Goal: Transaction & Acquisition: Book appointment/travel/reservation

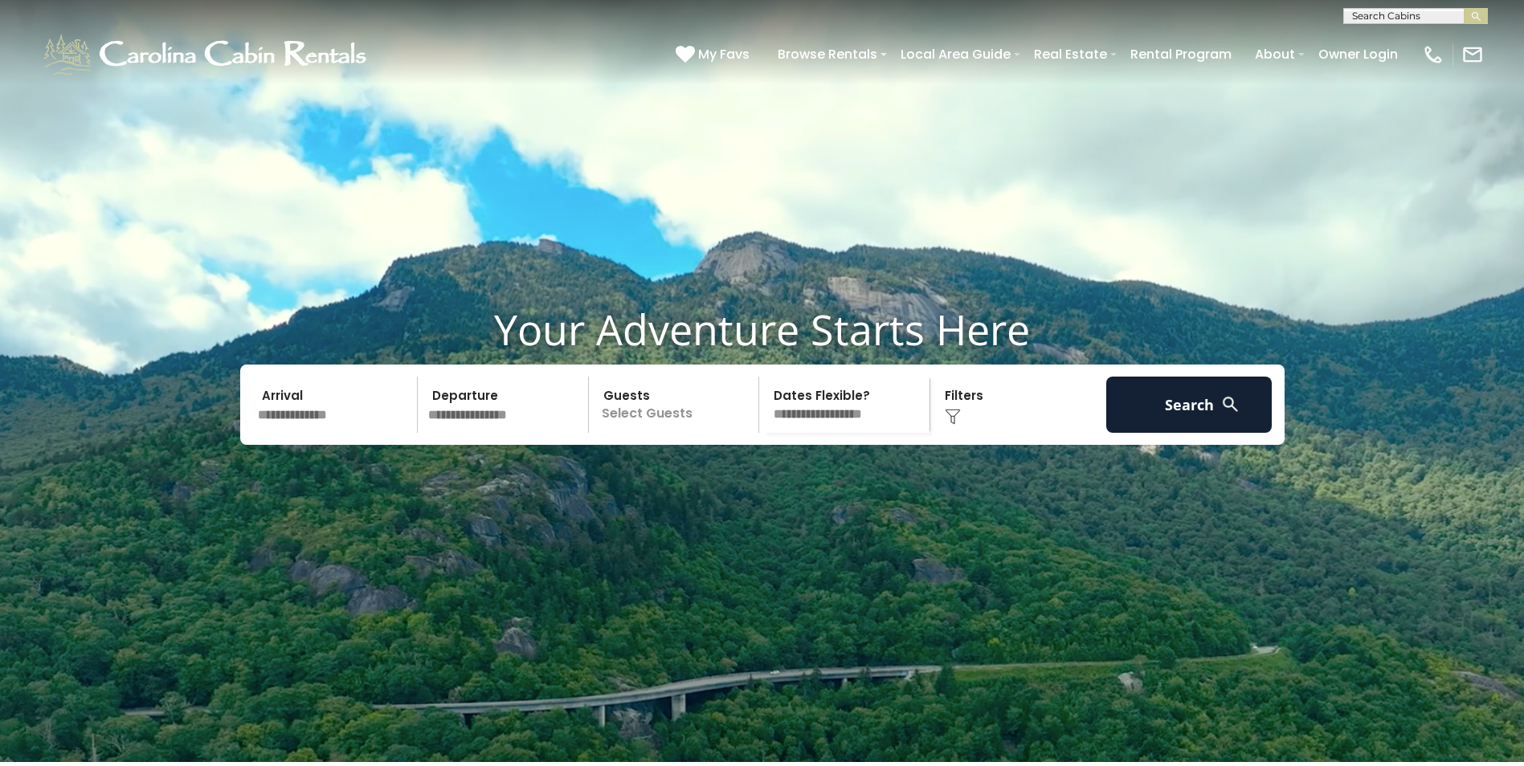
click at [333, 433] on input "text" at bounding box center [335, 405] width 166 height 56
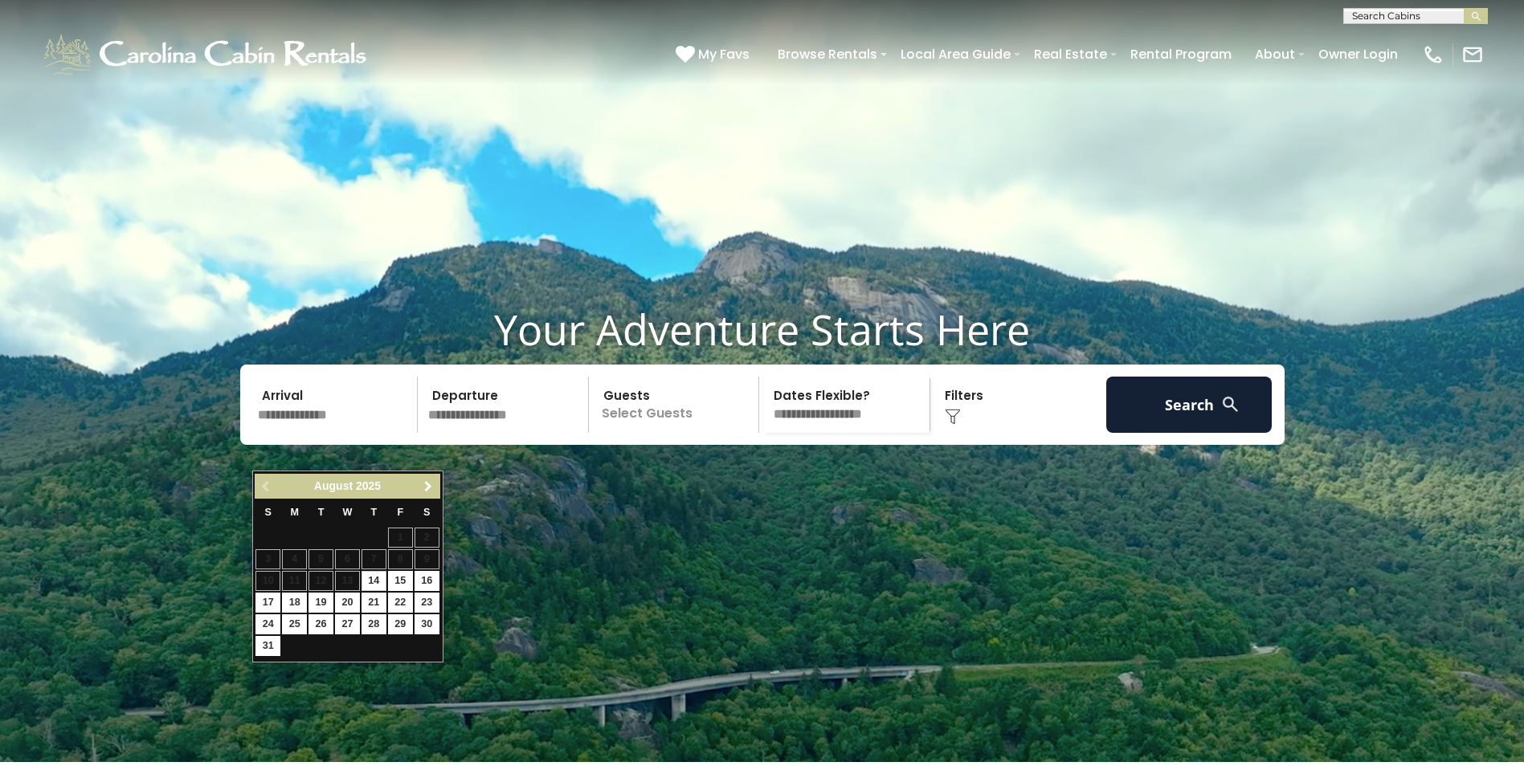
click at [431, 488] on span "Next" at bounding box center [428, 486] width 13 height 13
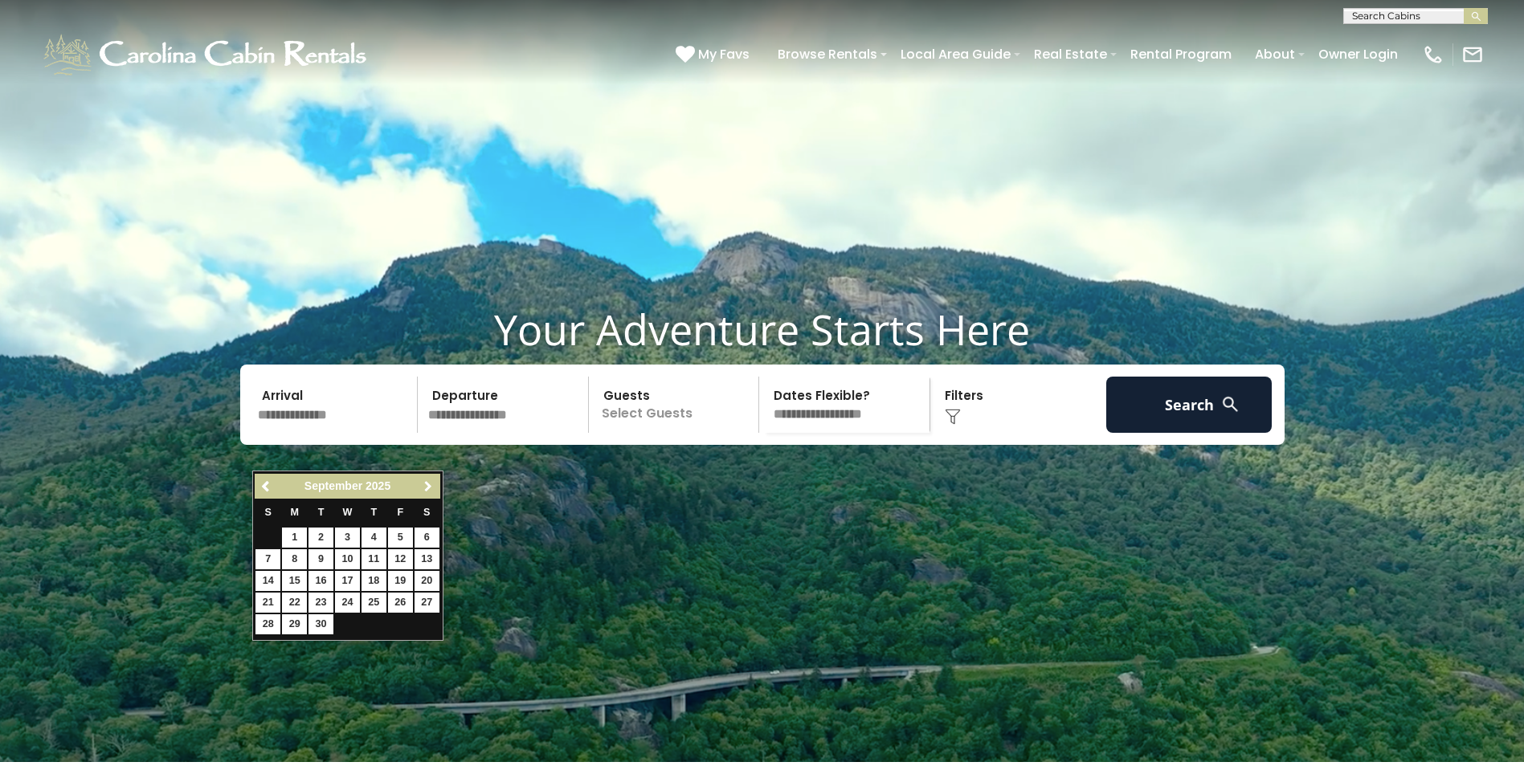
click at [426, 481] on span "Next" at bounding box center [428, 486] width 13 height 13
click at [427, 485] on span "Next" at bounding box center [428, 486] width 13 height 13
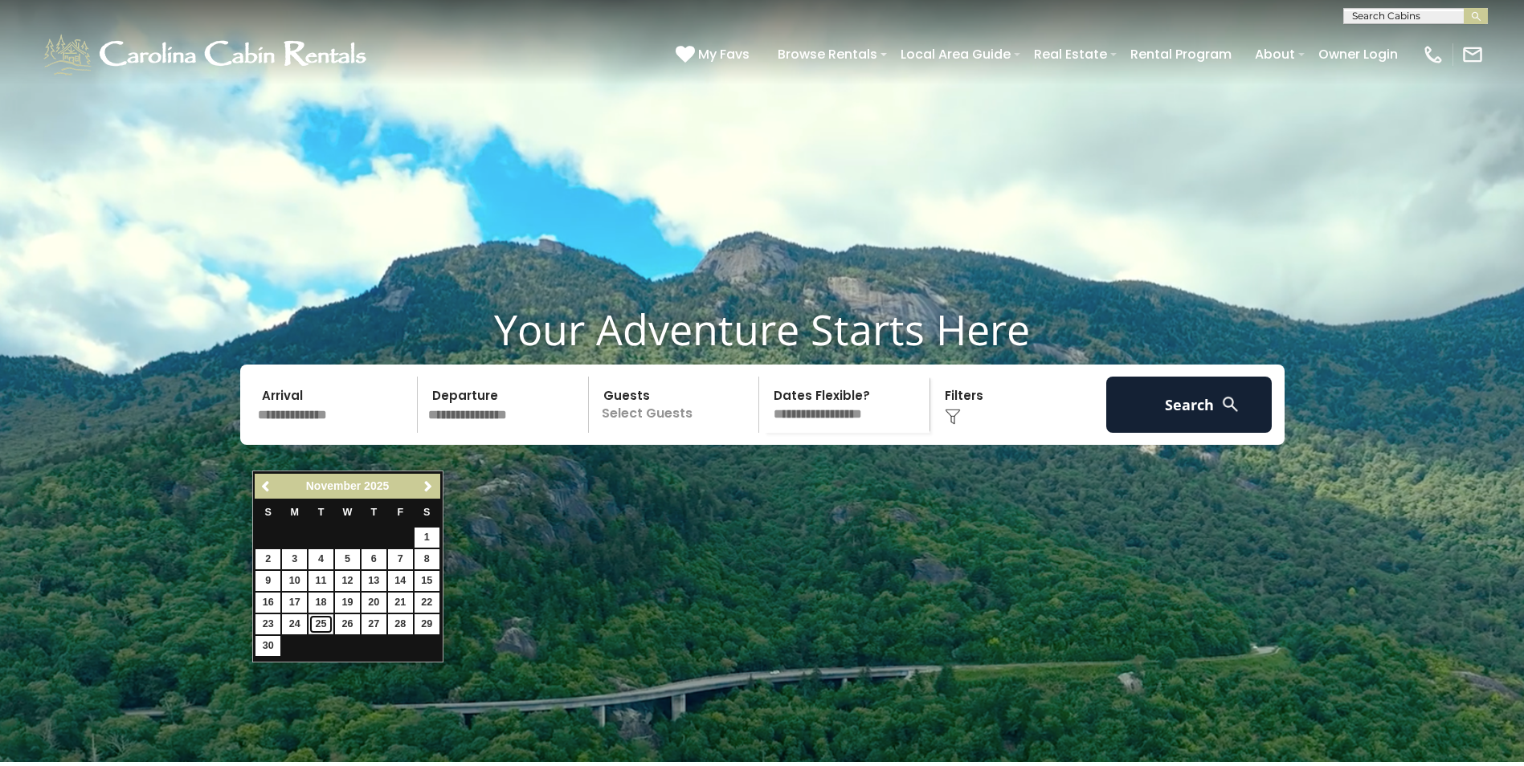
click at [316, 621] on link "25" at bounding box center [321, 625] width 25 height 20
type input "********"
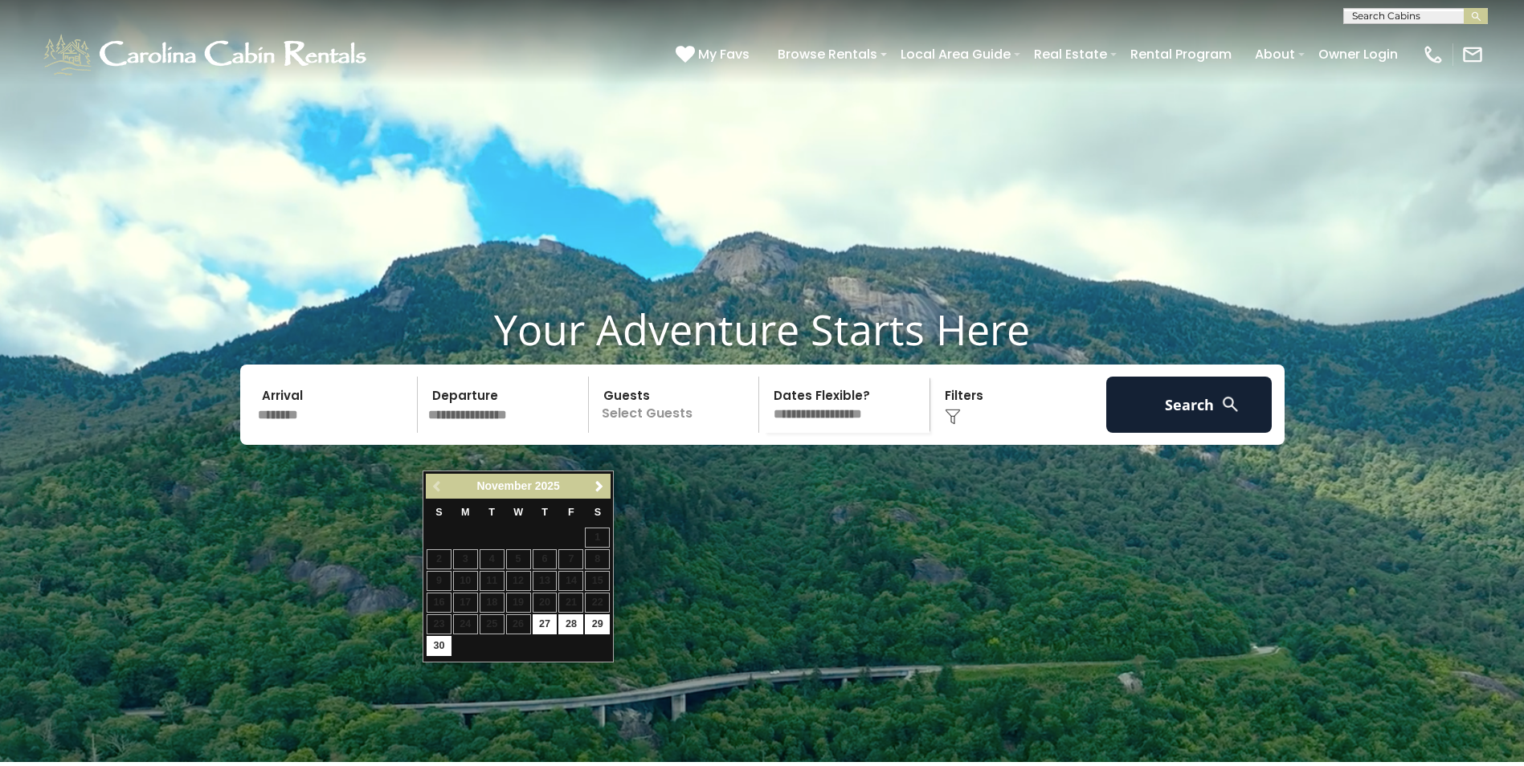
click at [556, 433] on input "text" at bounding box center [506, 405] width 166 height 56
click at [656, 516] on video at bounding box center [762, 381] width 1524 height 762
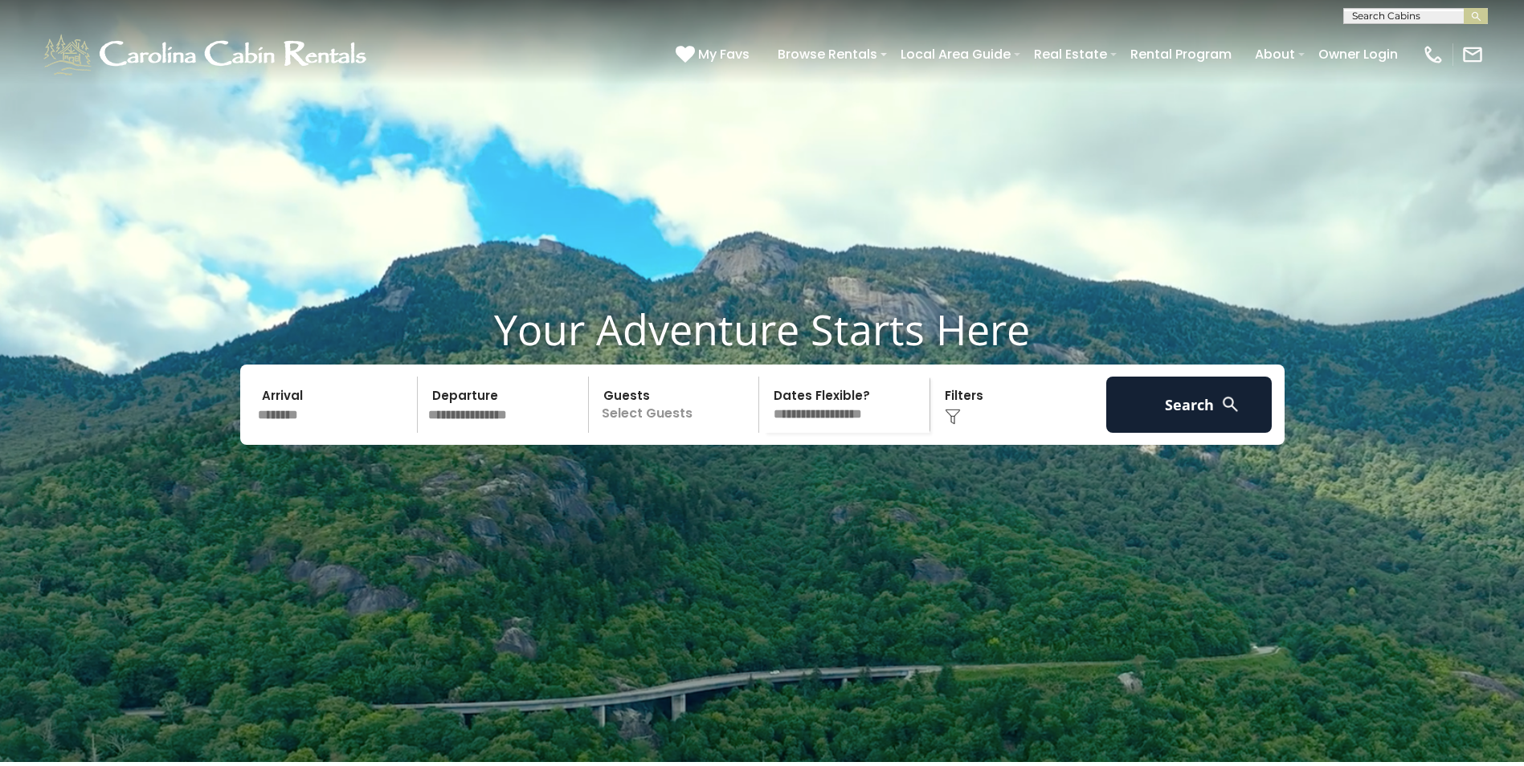
click at [526, 433] on input "text" at bounding box center [506, 405] width 166 height 56
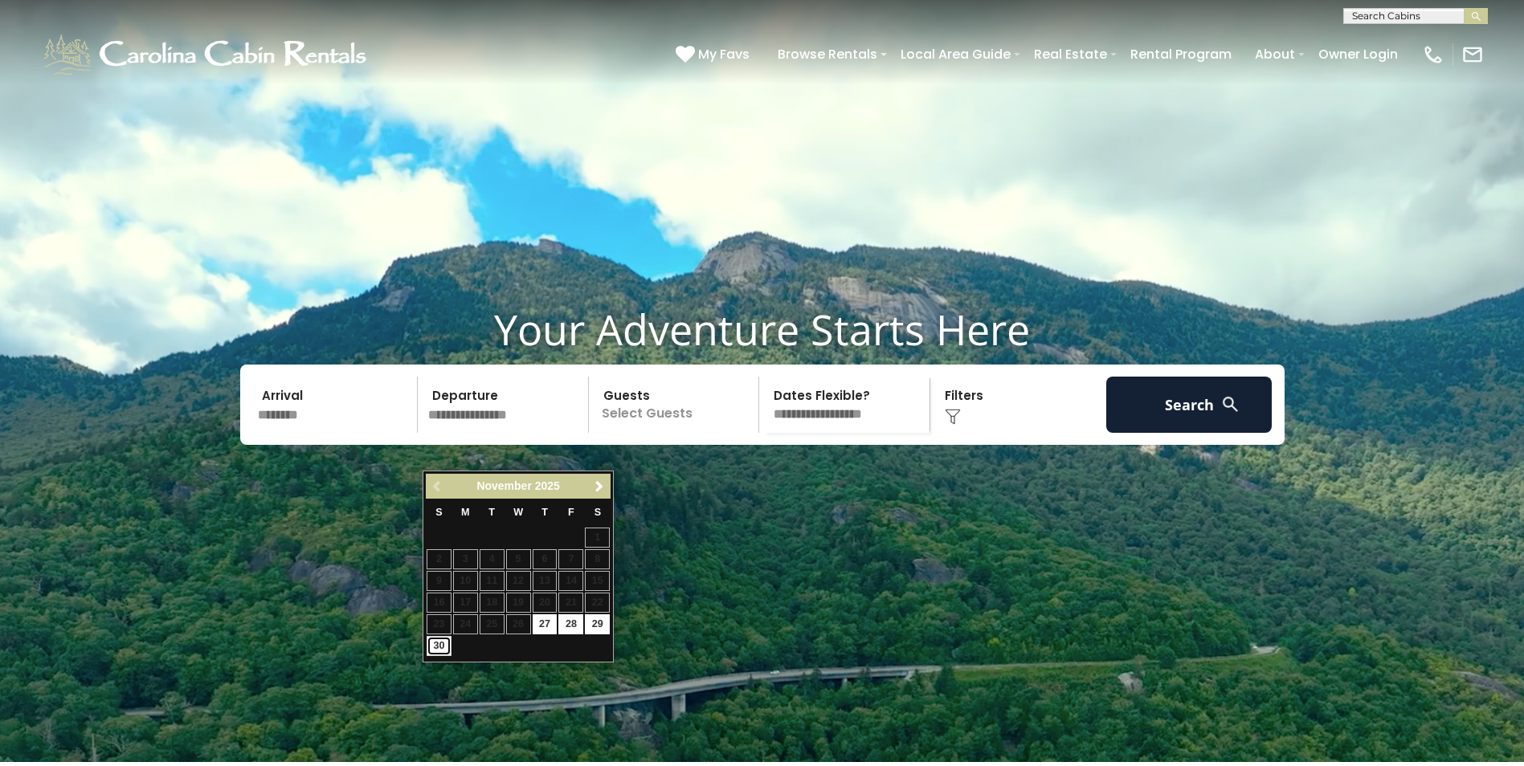
click at [435, 642] on link "30" at bounding box center [439, 646] width 25 height 20
type input "********"
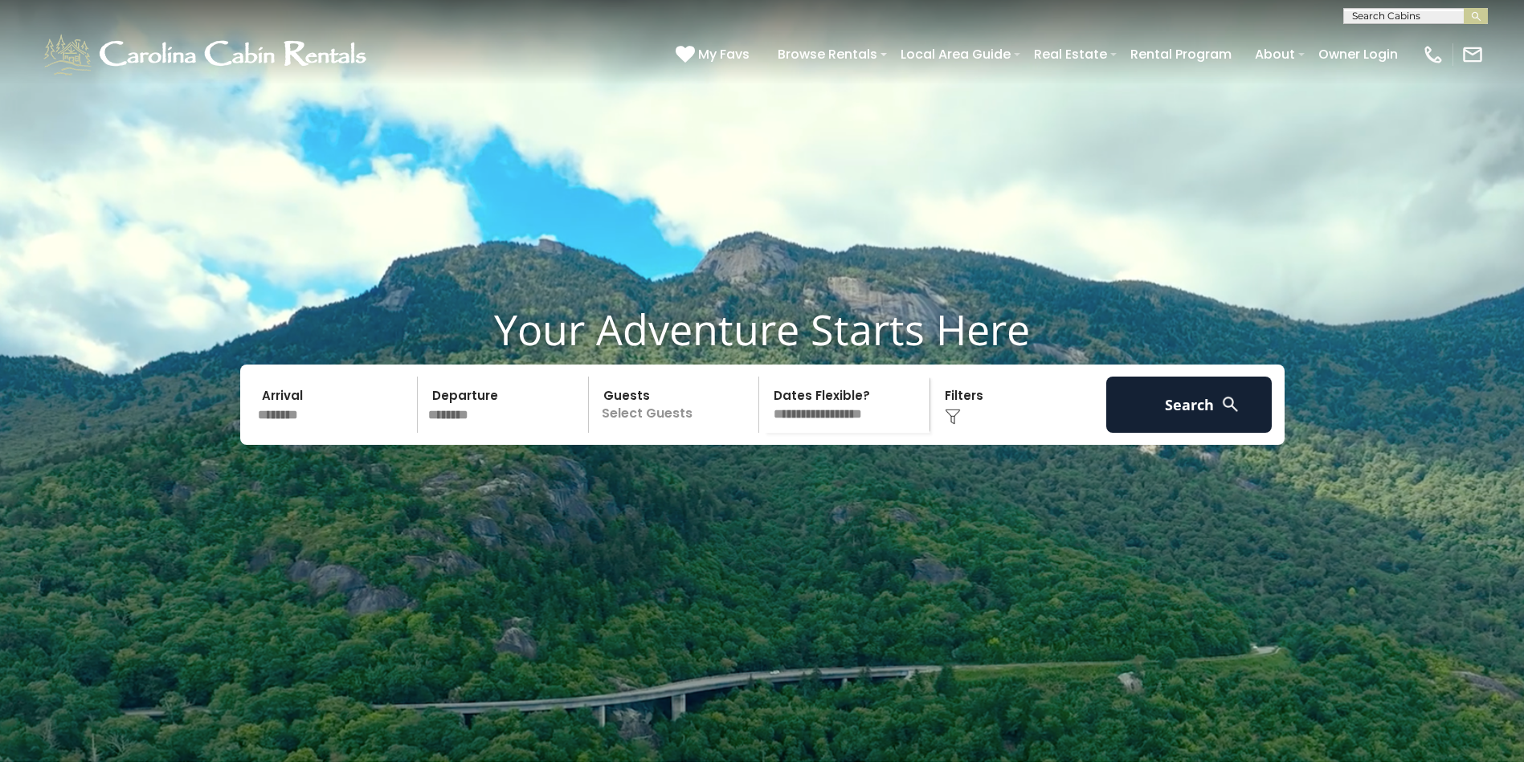
click at [632, 433] on p "Select Guests" at bounding box center [677, 405] width 166 height 56
click at [751, 478] on span "+" at bounding box center [753, 470] width 6 height 16
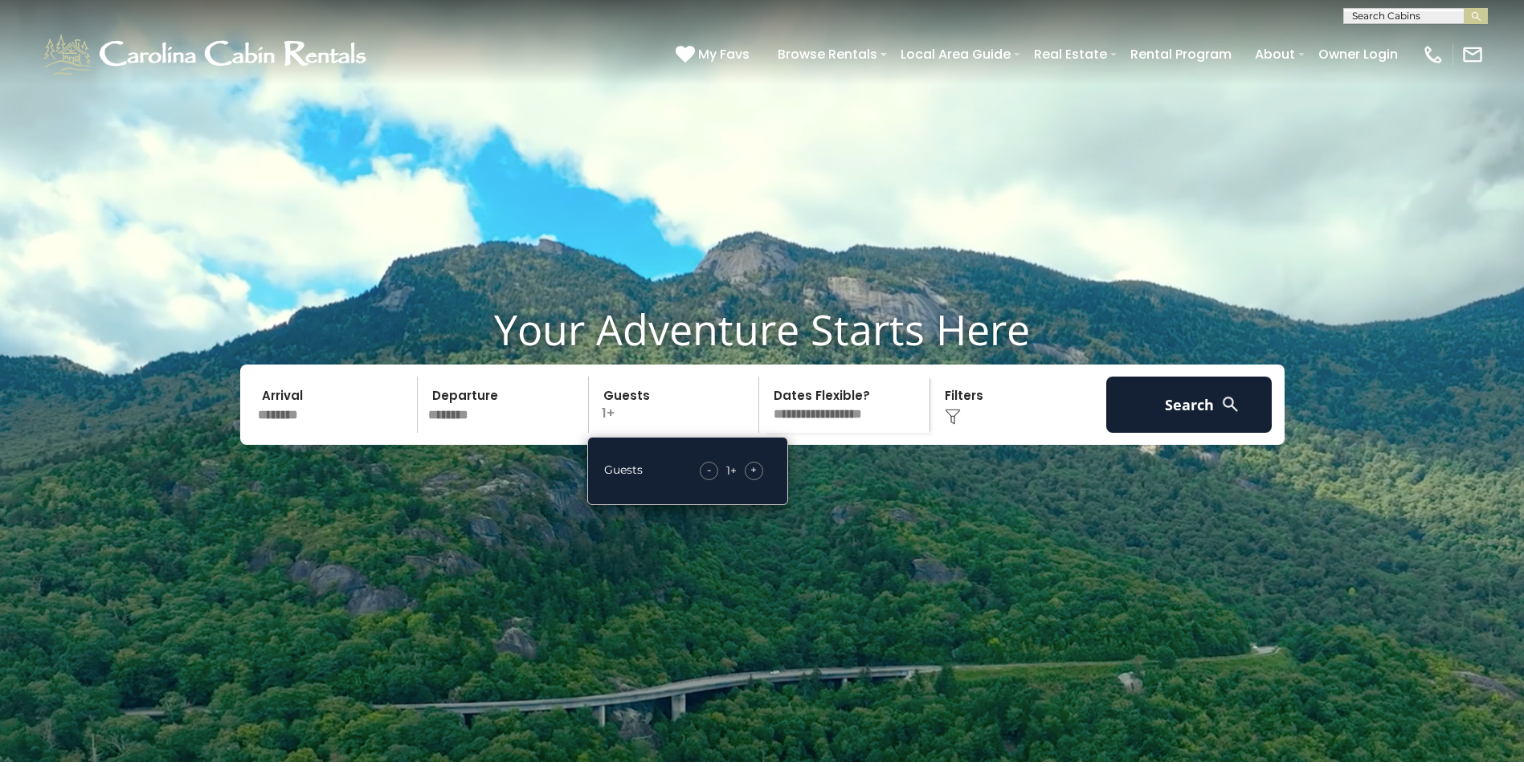
click at [750, 480] on div "+" at bounding box center [754, 471] width 18 height 18
click at [806, 433] on select "**********" at bounding box center [847, 405] width 166 height 56
select select "*"
click at [764, 415] on select "**********" at bounding box center [847, 405] width 166 height 56
click at [1221, 415] on img at bounding box center [1230, 404] width 20 height 20
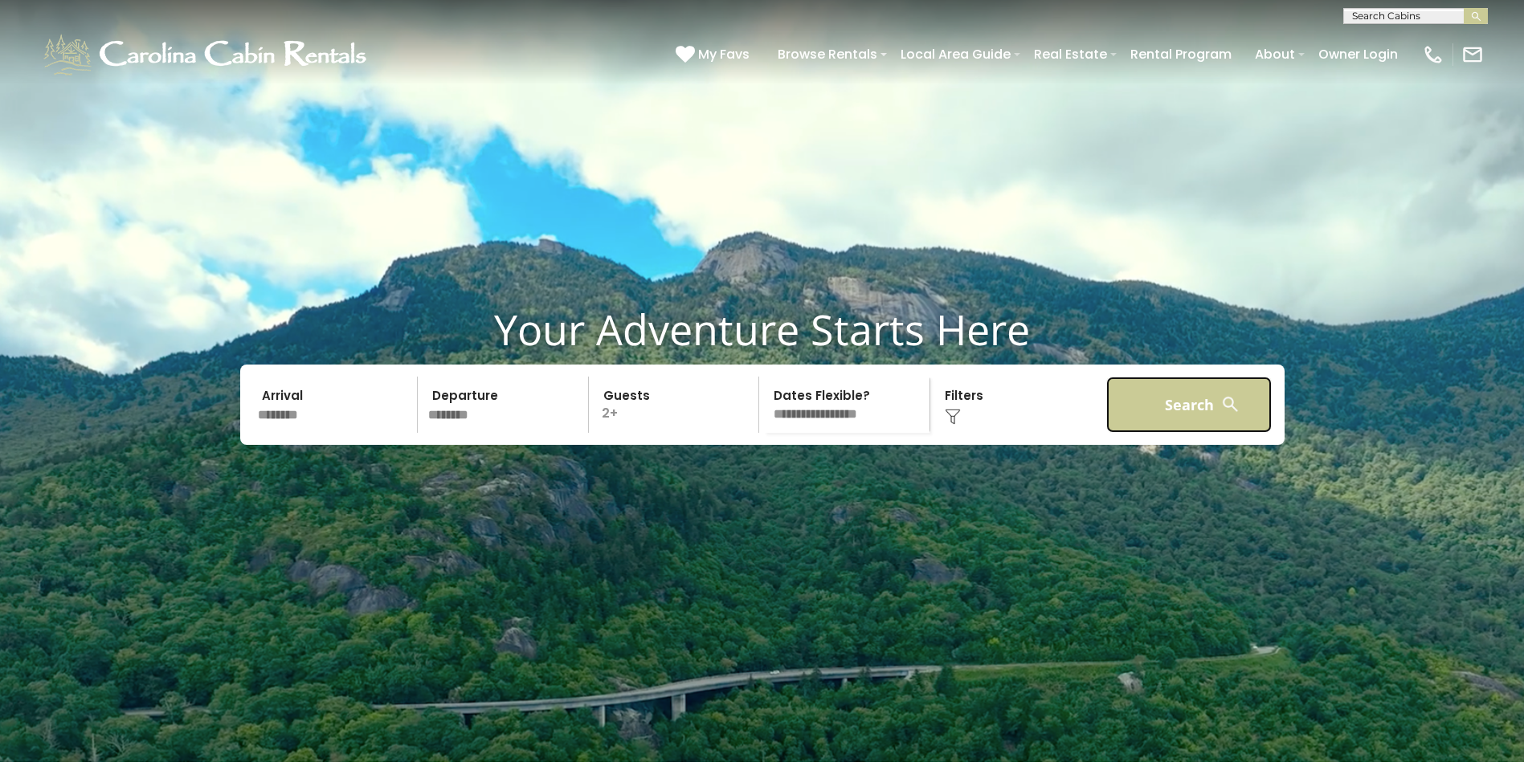
click at [1196, 433] on button "Search" at bounding box center [1189, 405] width 166 height 56
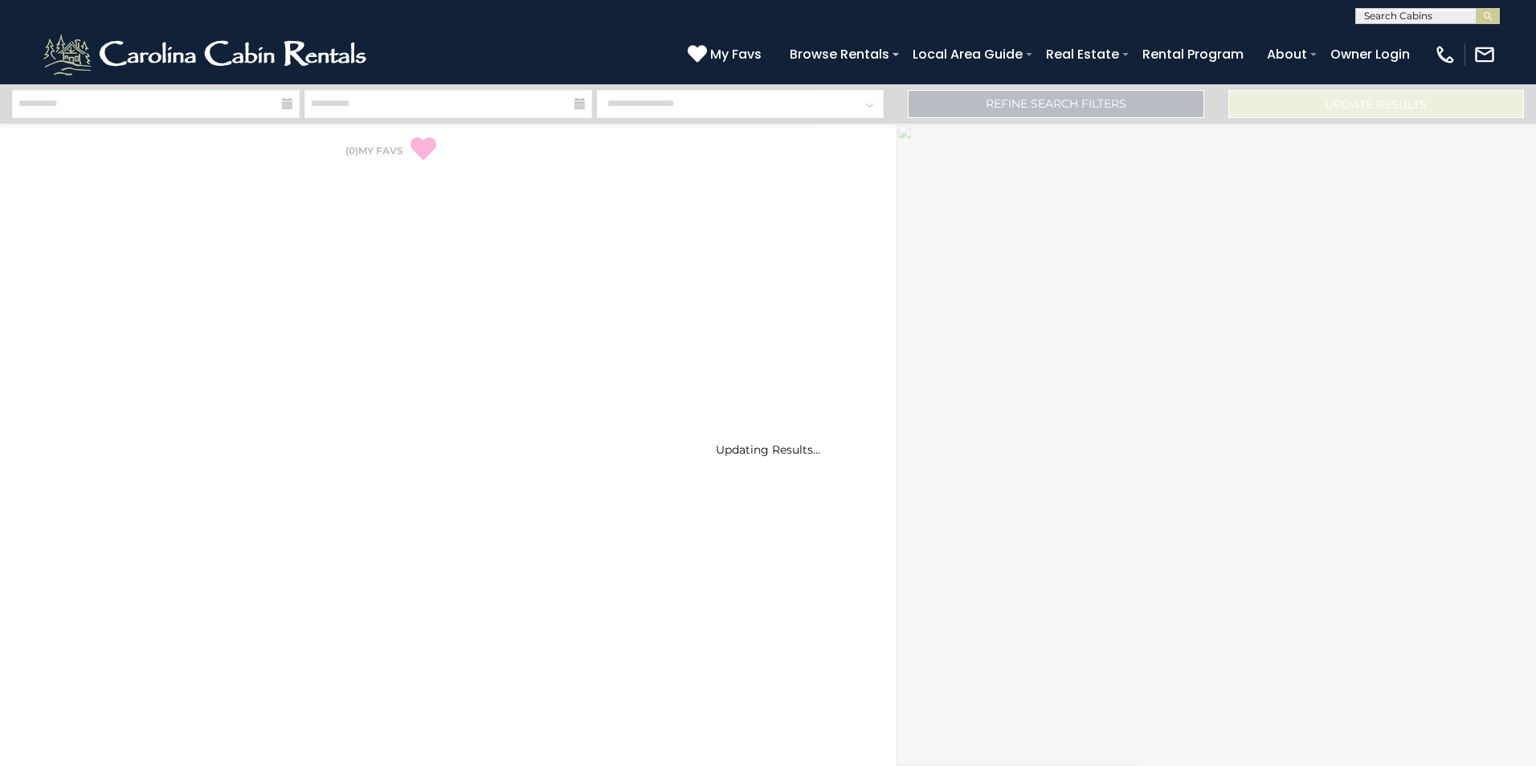
select select "*"
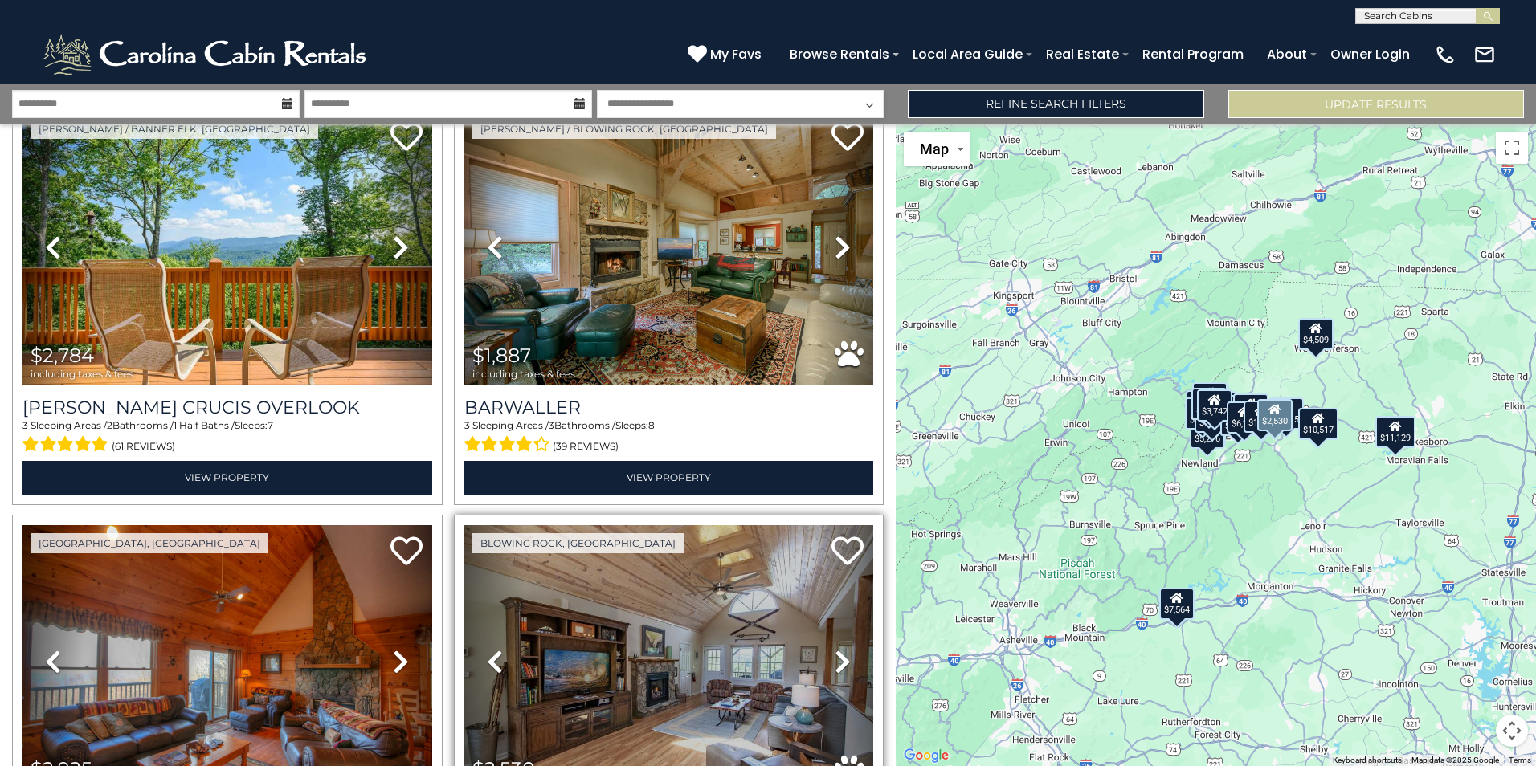
scroll to position [5383, 0]
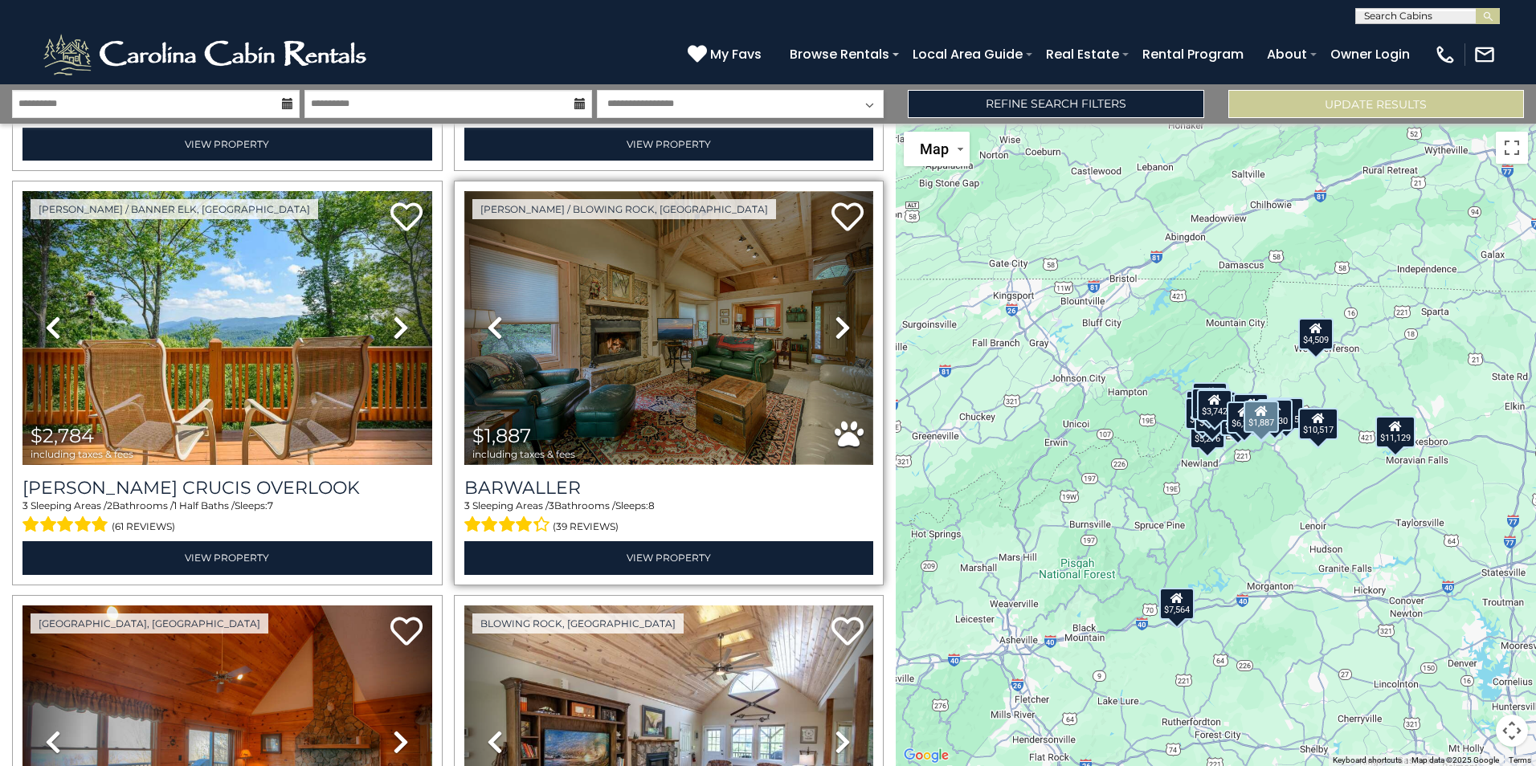
click at [591, 349] on img at bounding box center [669, 328] width 410 height 274
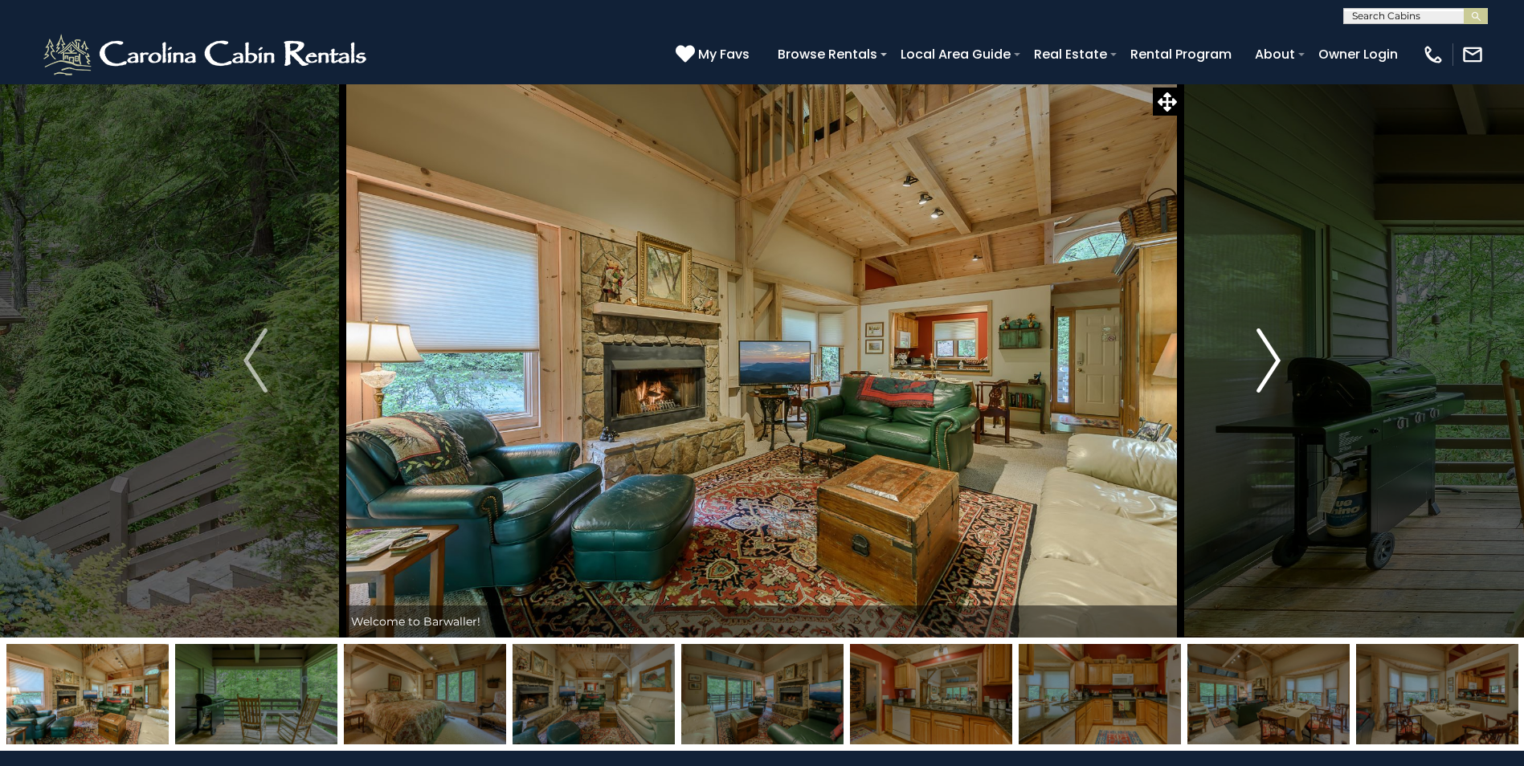
click at [1265, 359] on img "Next" at bounding box center [1269, 361] width 24 height 64
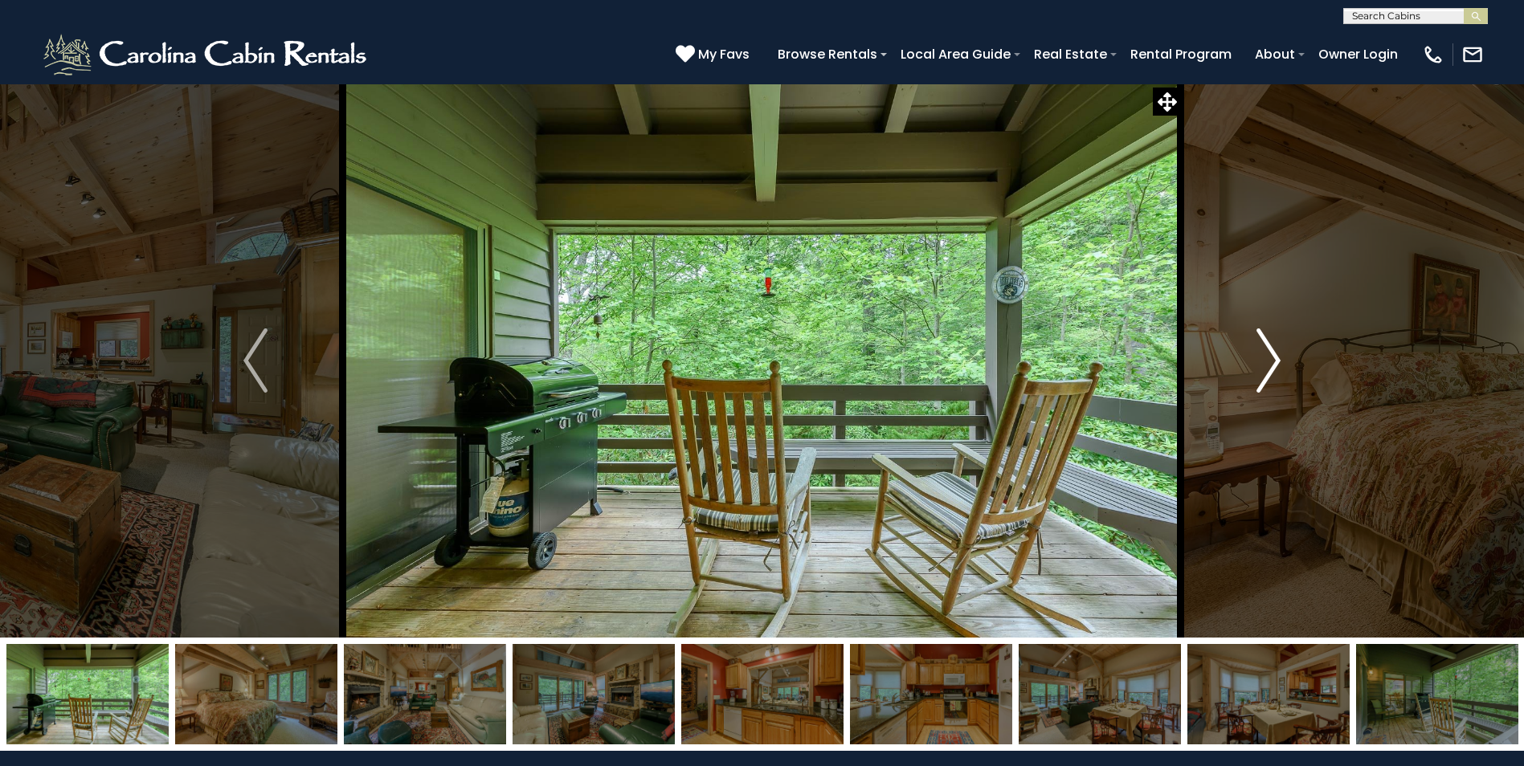
click at [1269, 360] on img "Next" at bounding box center [1269, 361] width 24 height 64
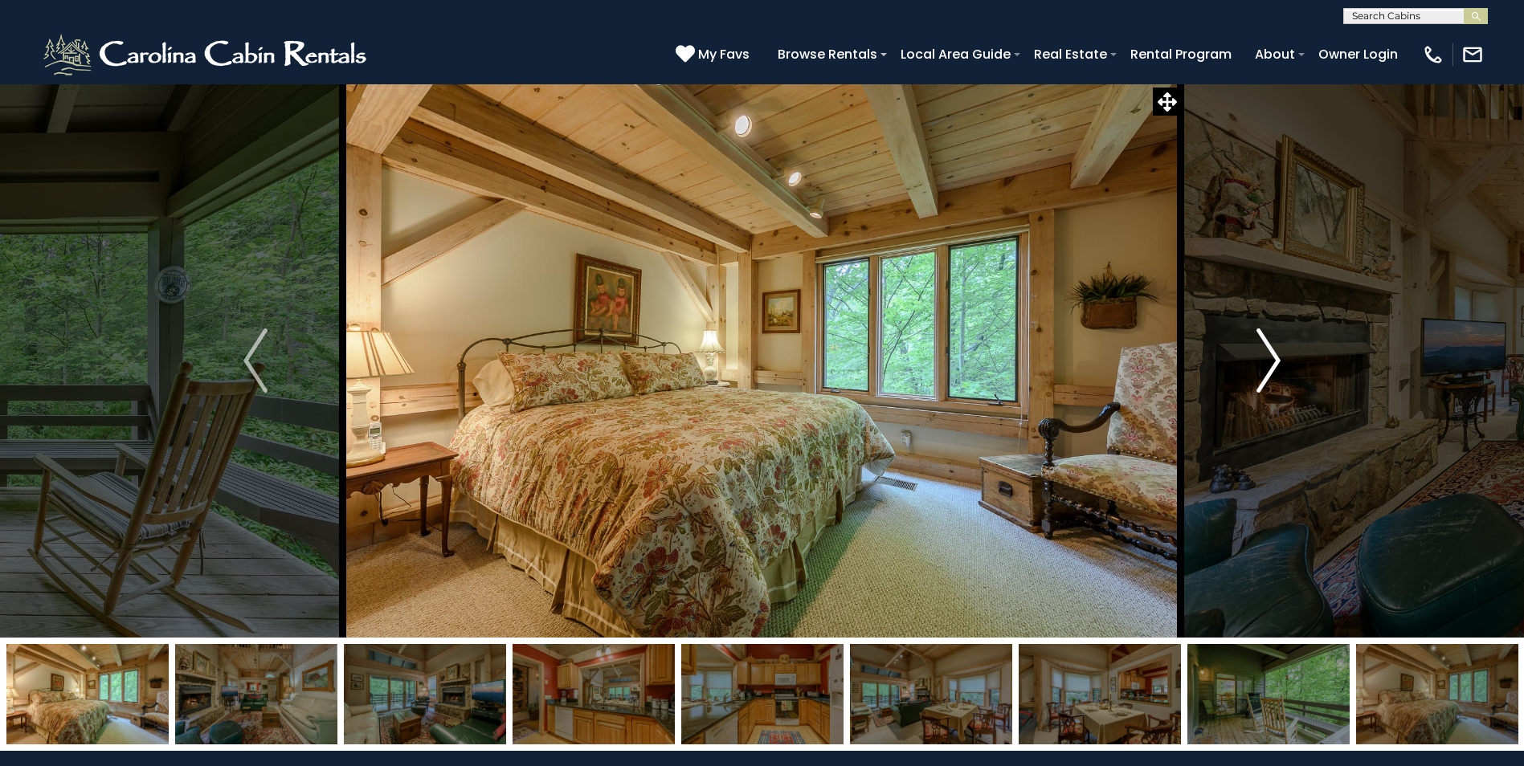
click at [1274, 360] on img "Next" at bounding box center [1269, 361] width 24 height 64
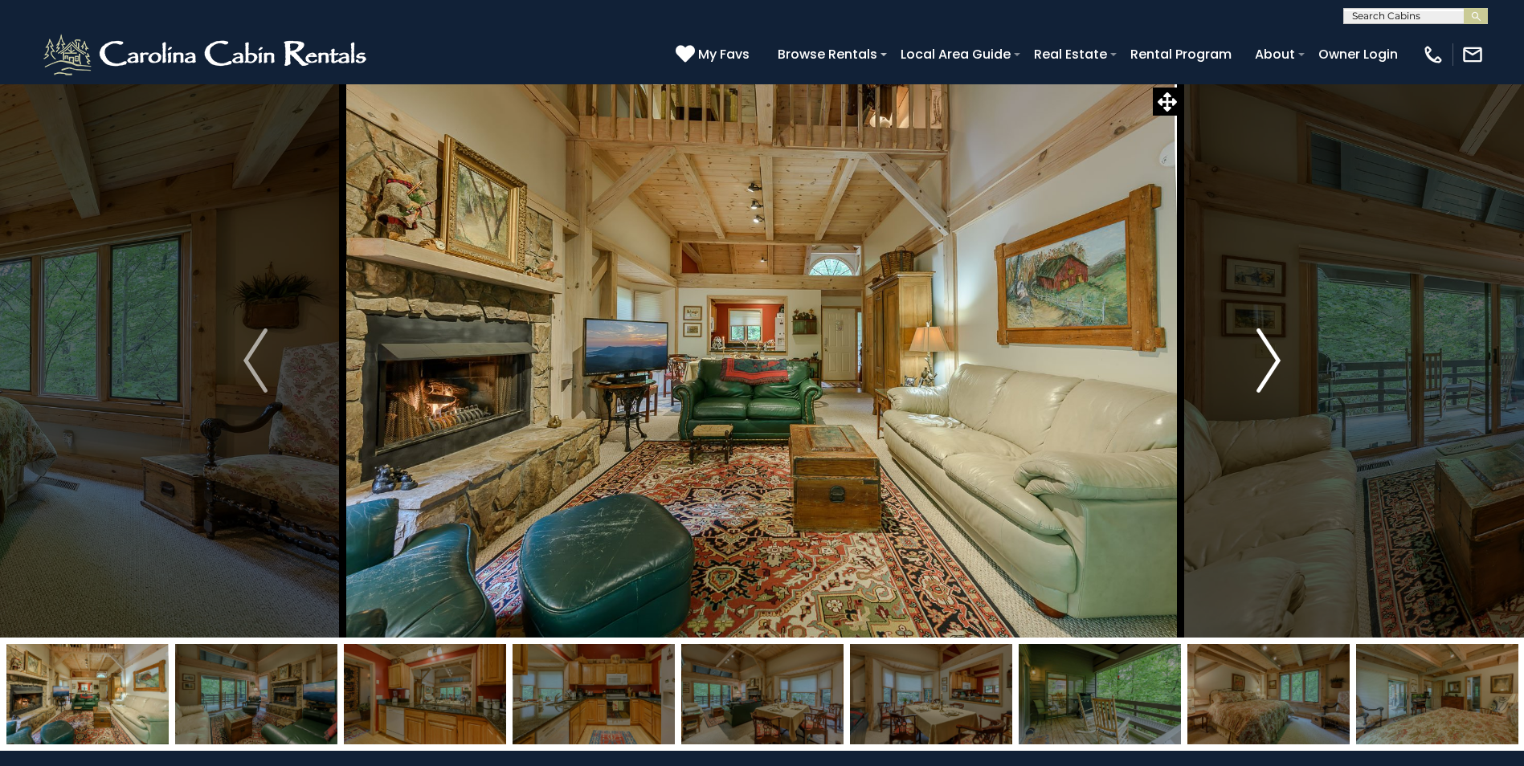
click at [1270, 359] on img "Next" at bounding box center [1269, 361] width 24 height 64
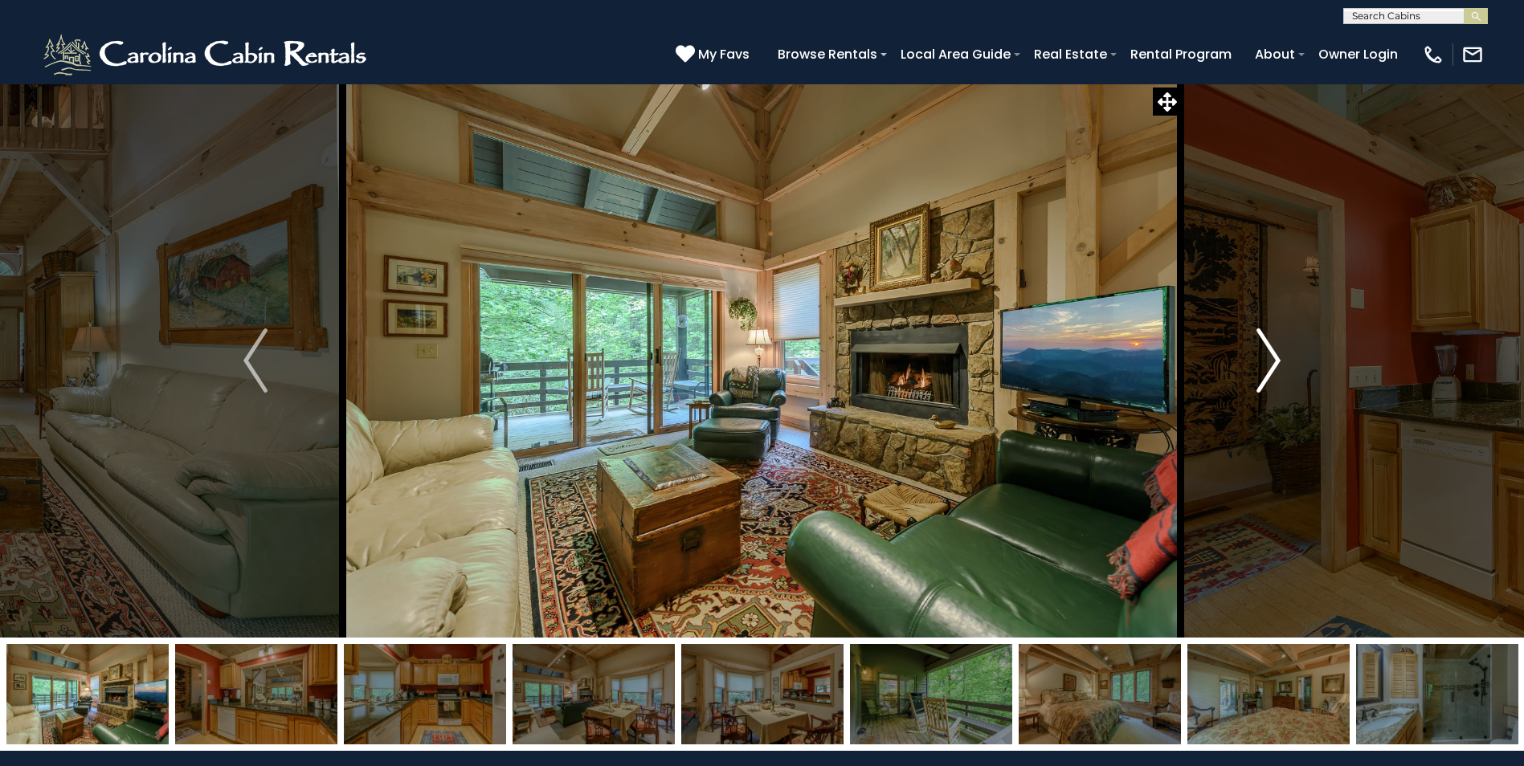
click at [1270, 359] on img "Next" at bounding box center [1269, 361] width 24 height 64
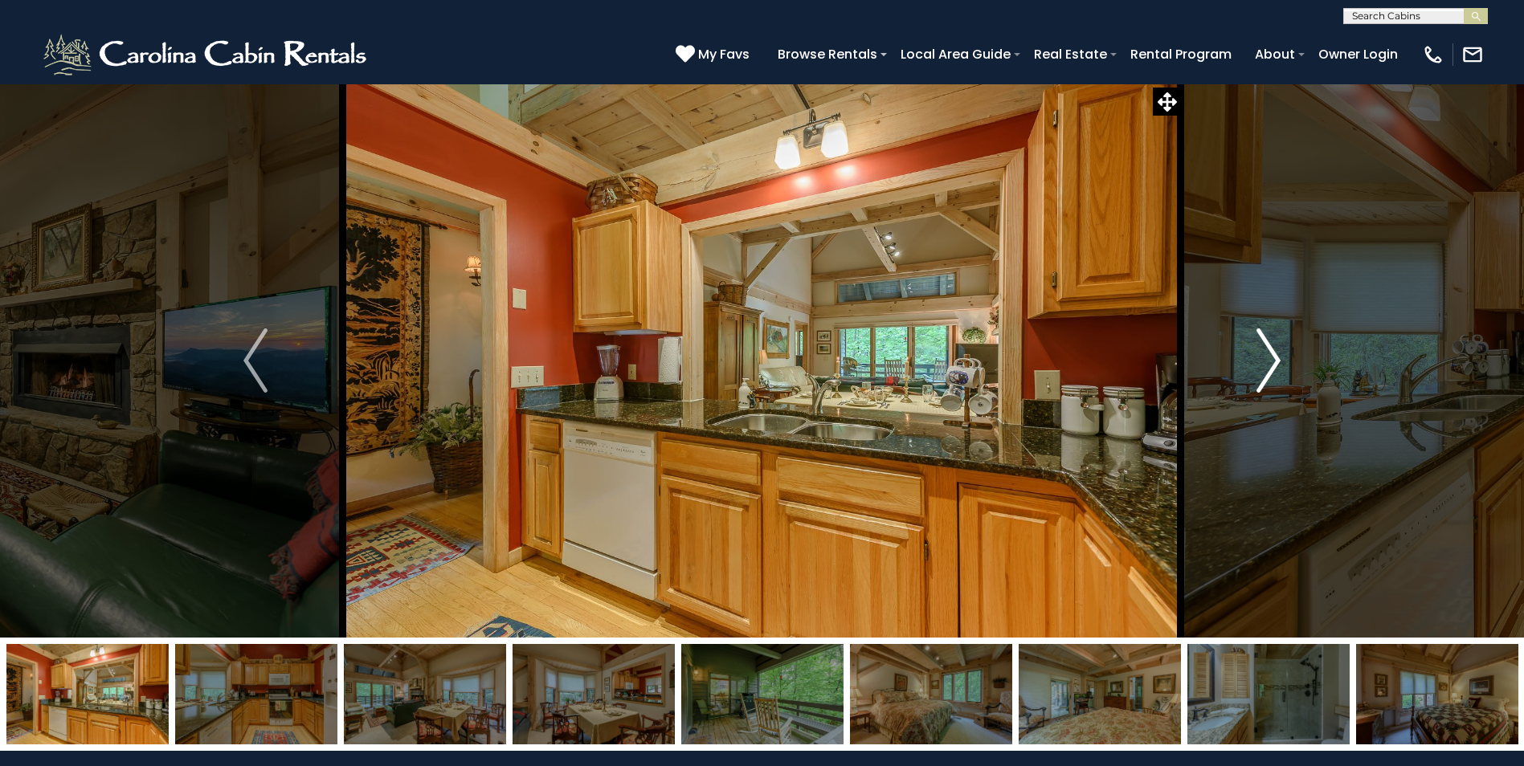
click at [1271, 359] on img "Next" at bounding box center [1269, 361] width 24 height 64
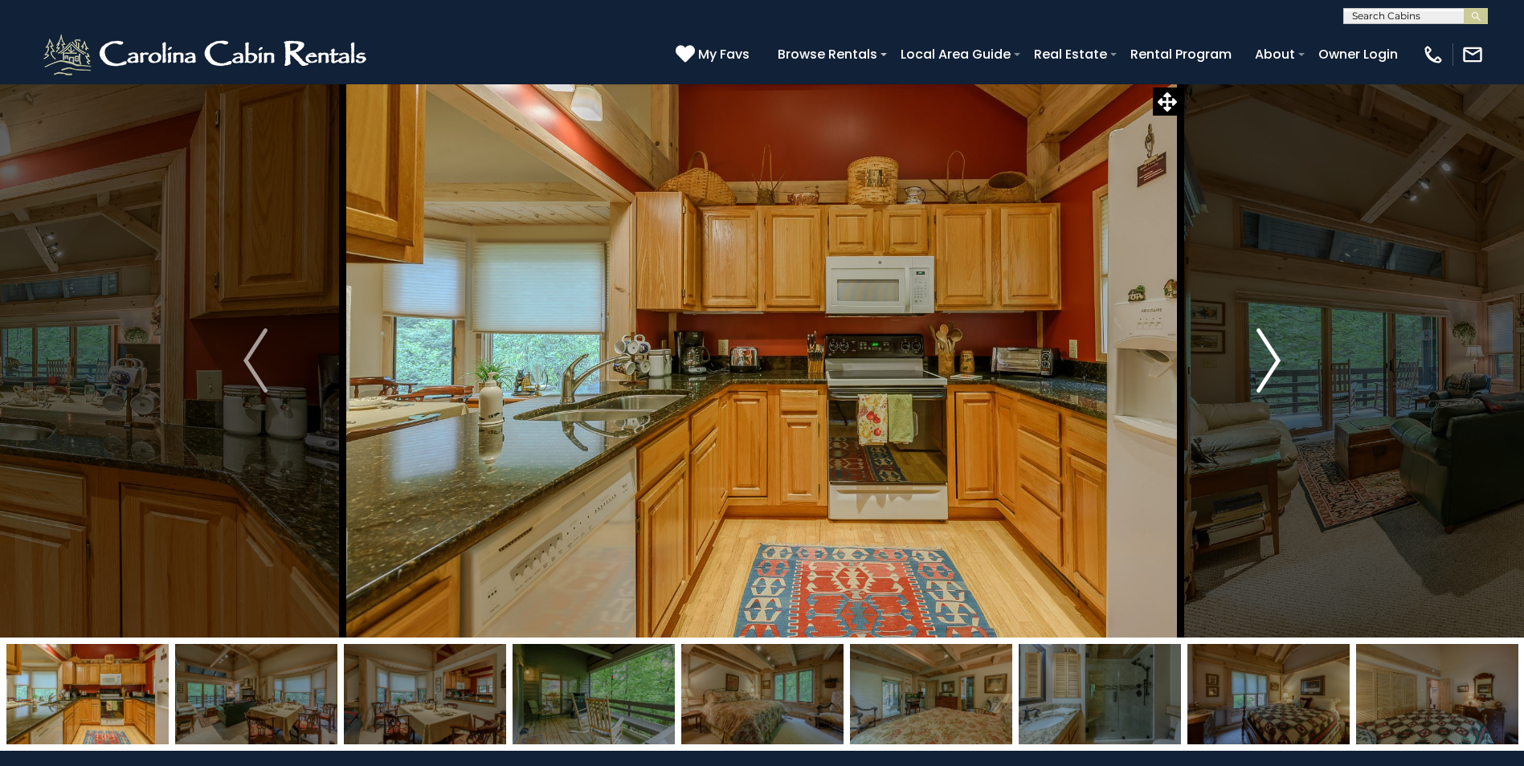
click at [1271, 359] on img "Next" at bounding box center [1269, 361] width 24 height 64
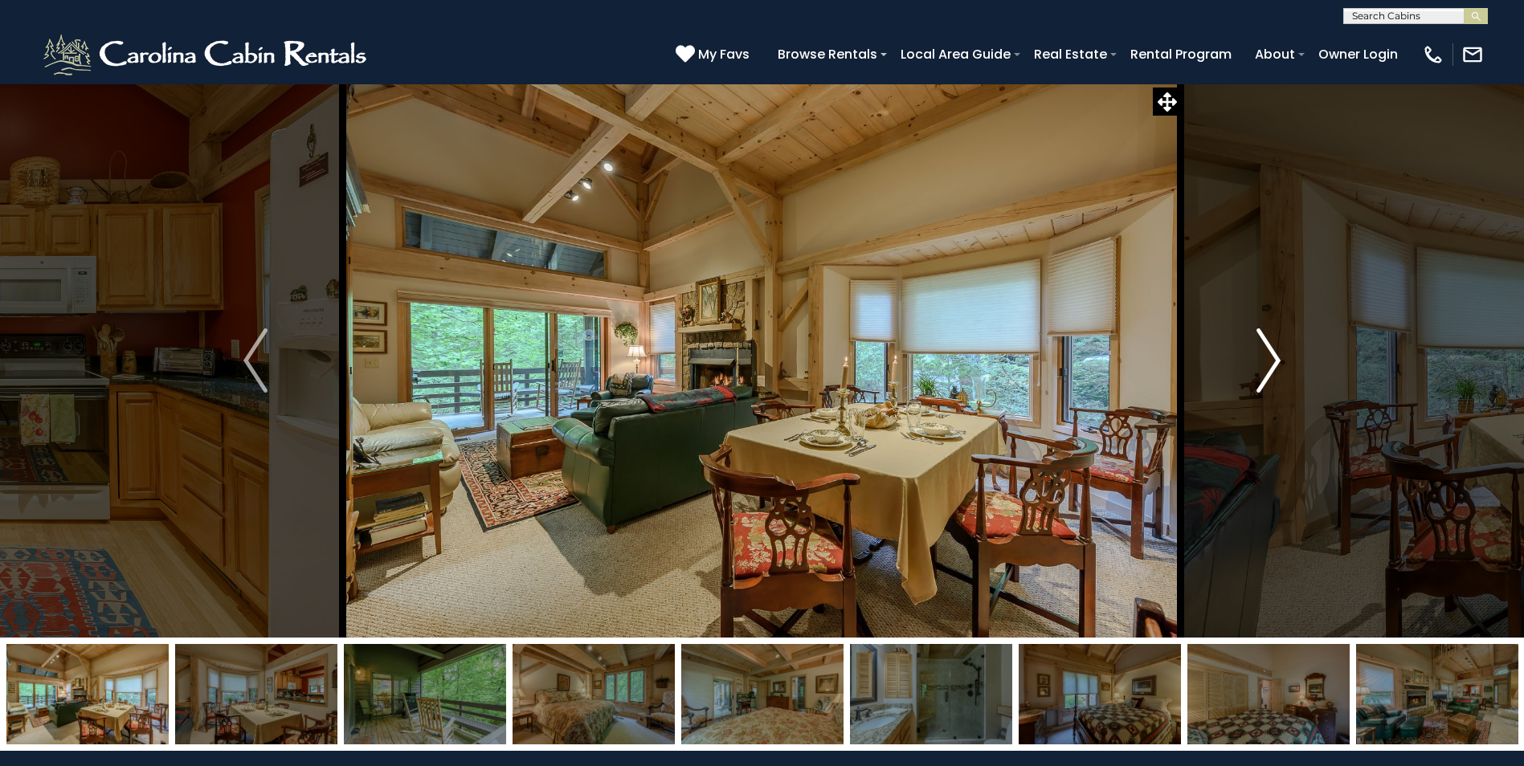
click at [1271, 359] on img "Next" at bounding box center [1269, 361] width 24 height 64
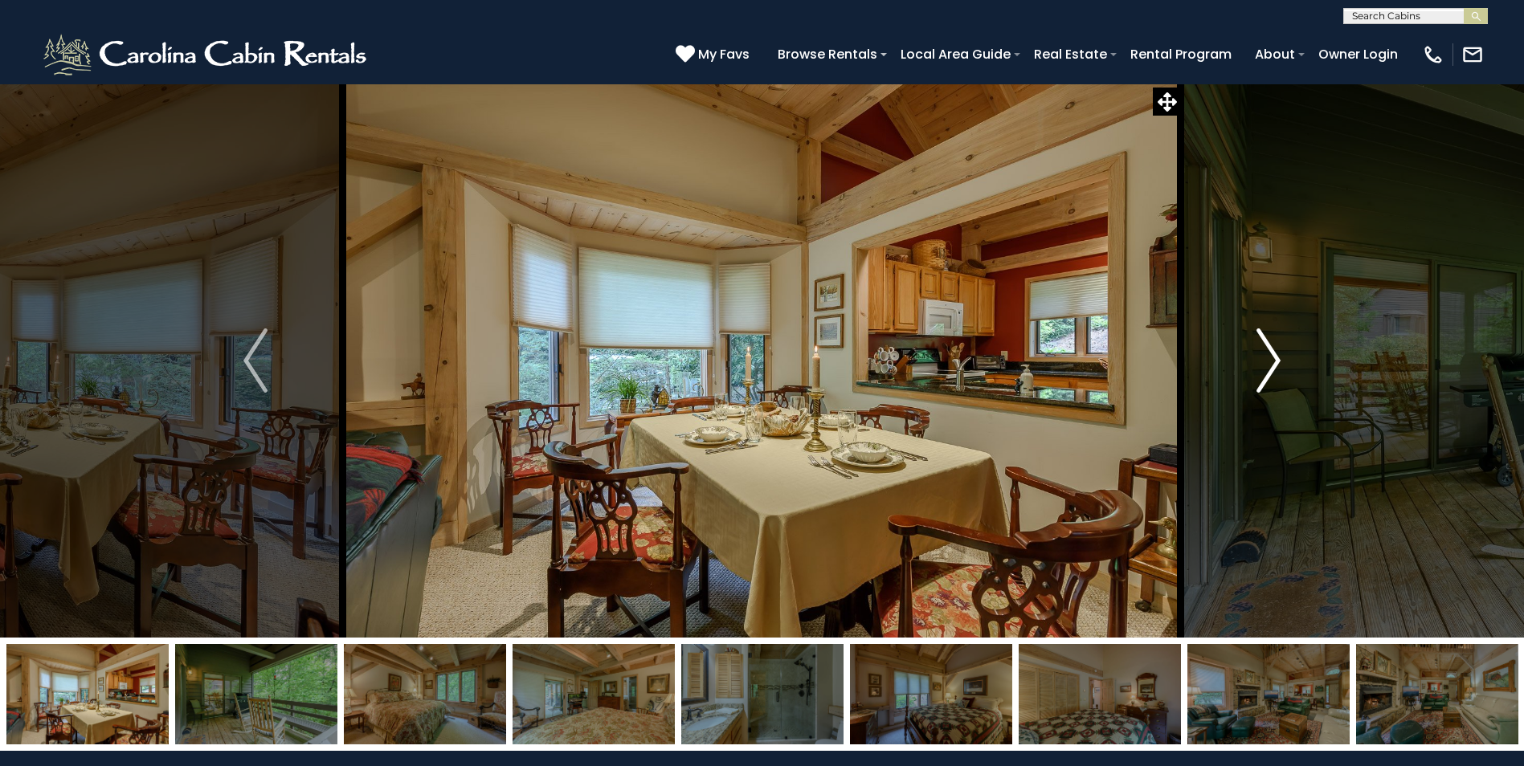
click at [1271, 359] on img "Next" at bounding box center [1269, 361] width 24 height 64
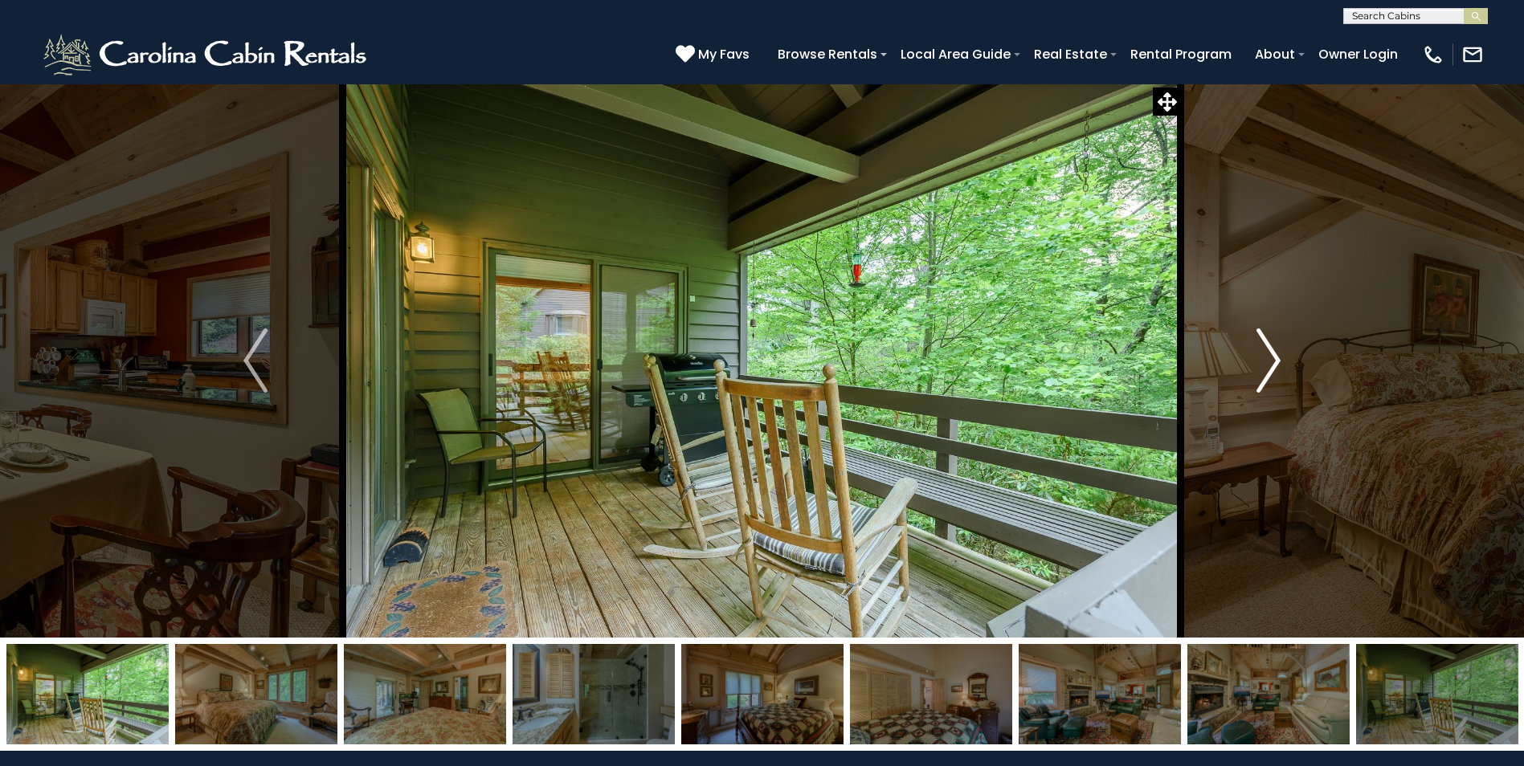
click at [1271, 359] on img "Next" at bounding box center [1269, 361] width 24 height 64
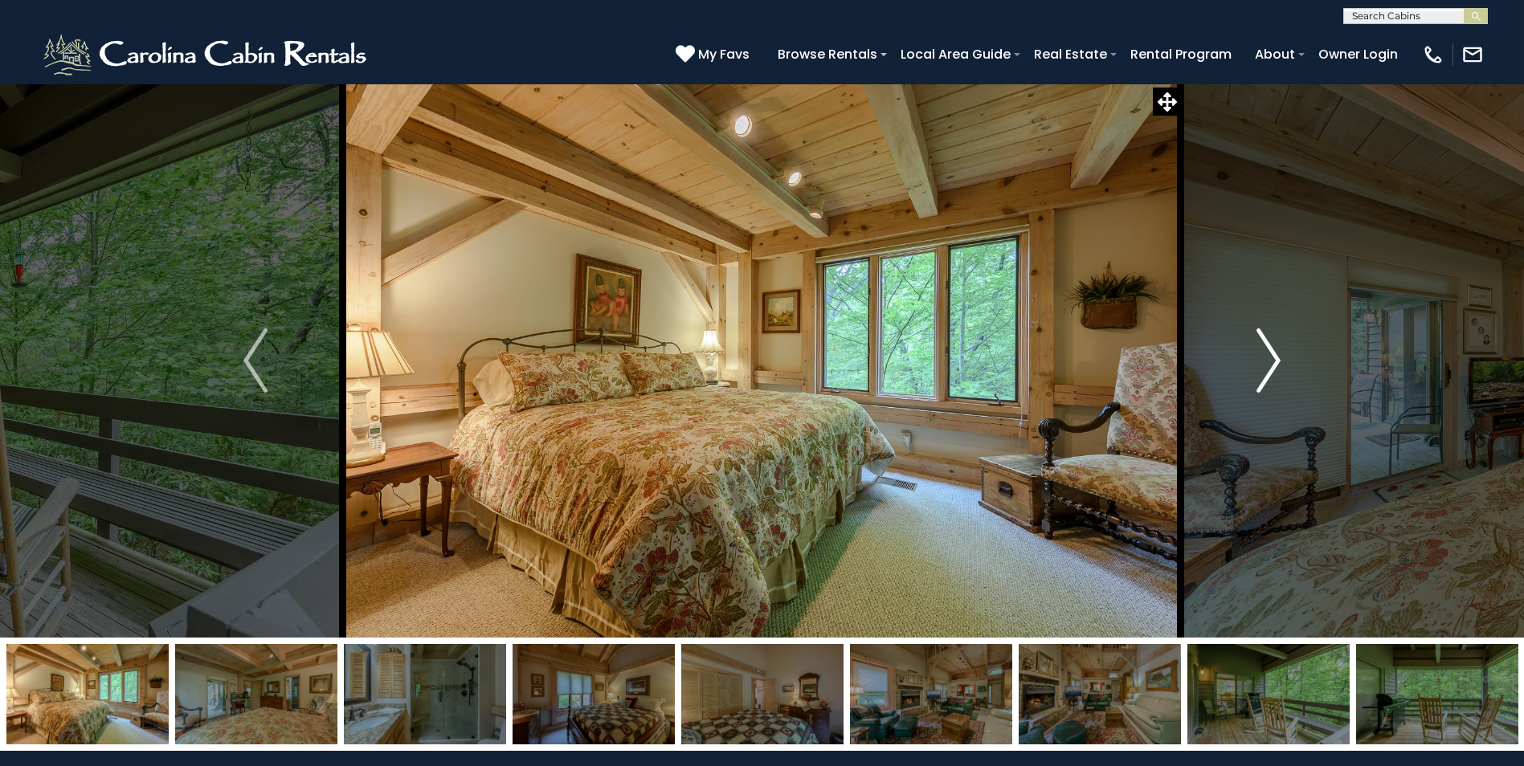
click at [1271, 359] on img "Next" at bounding box center [1269, 361] width 24 height 64
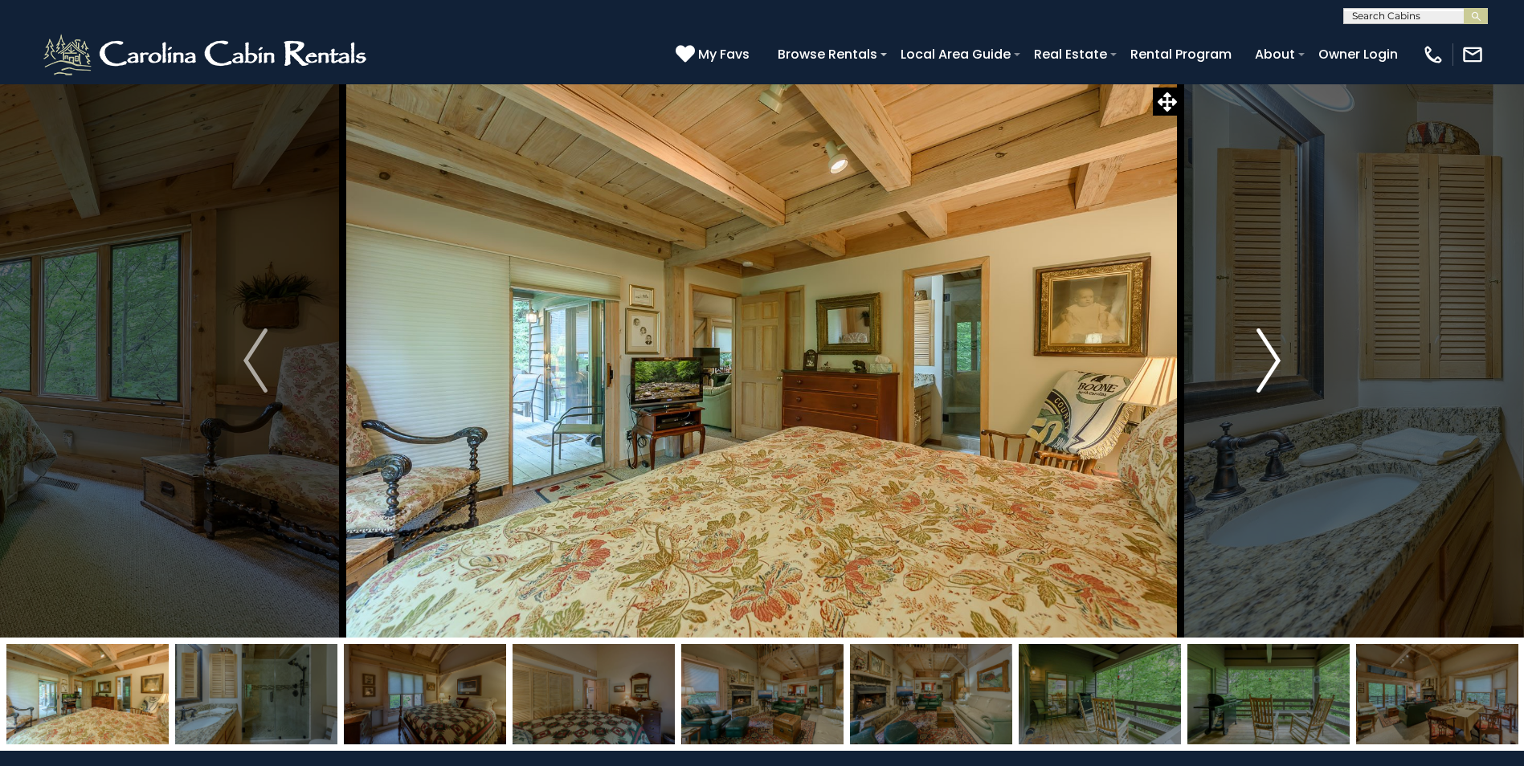
click at [1249, 366] on button "Next" at bounding box center [1268, 361] width 175 height 554
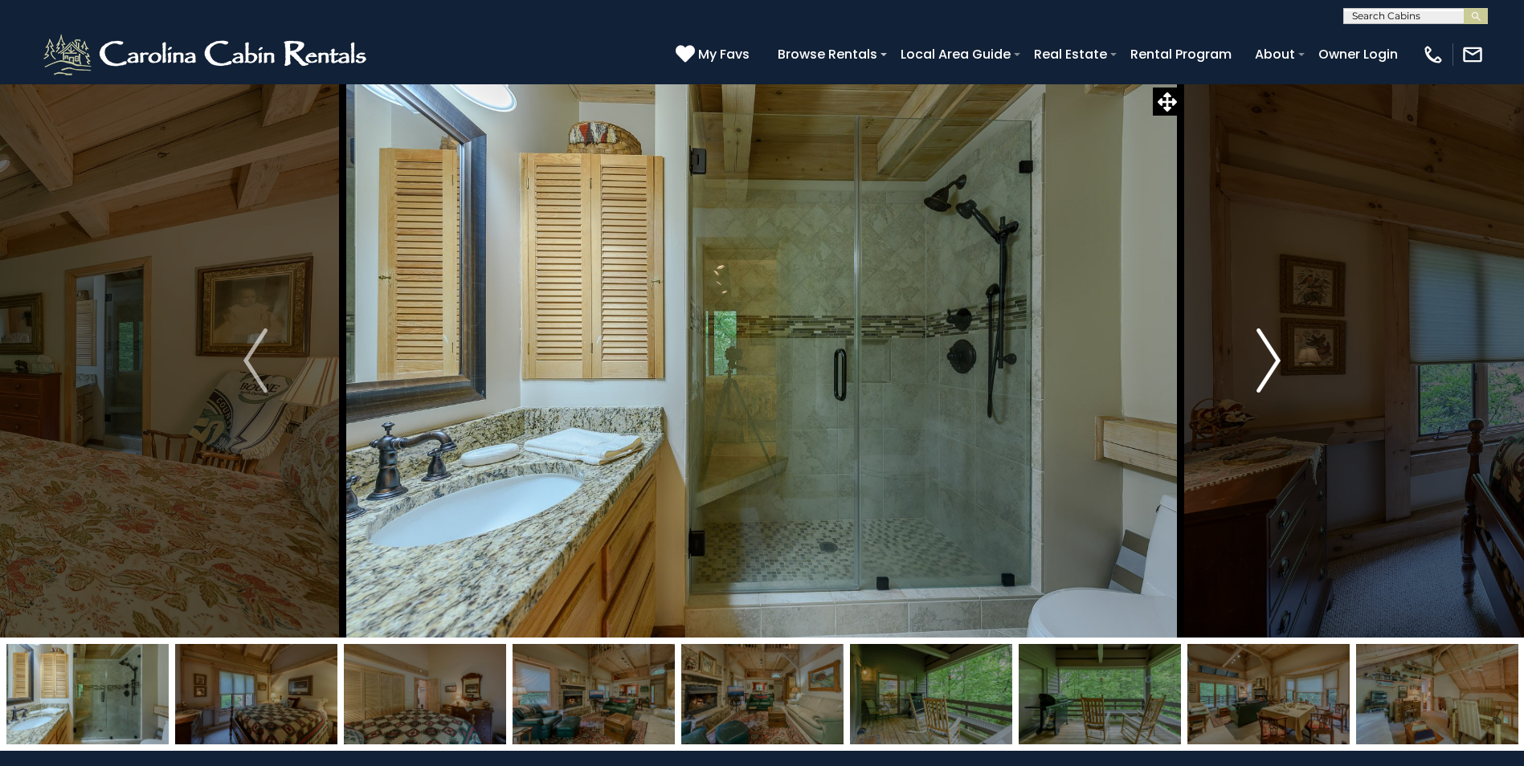
click at [1257, 366] on img "Next" at bounding box center [1269, 361] width 24 height 64
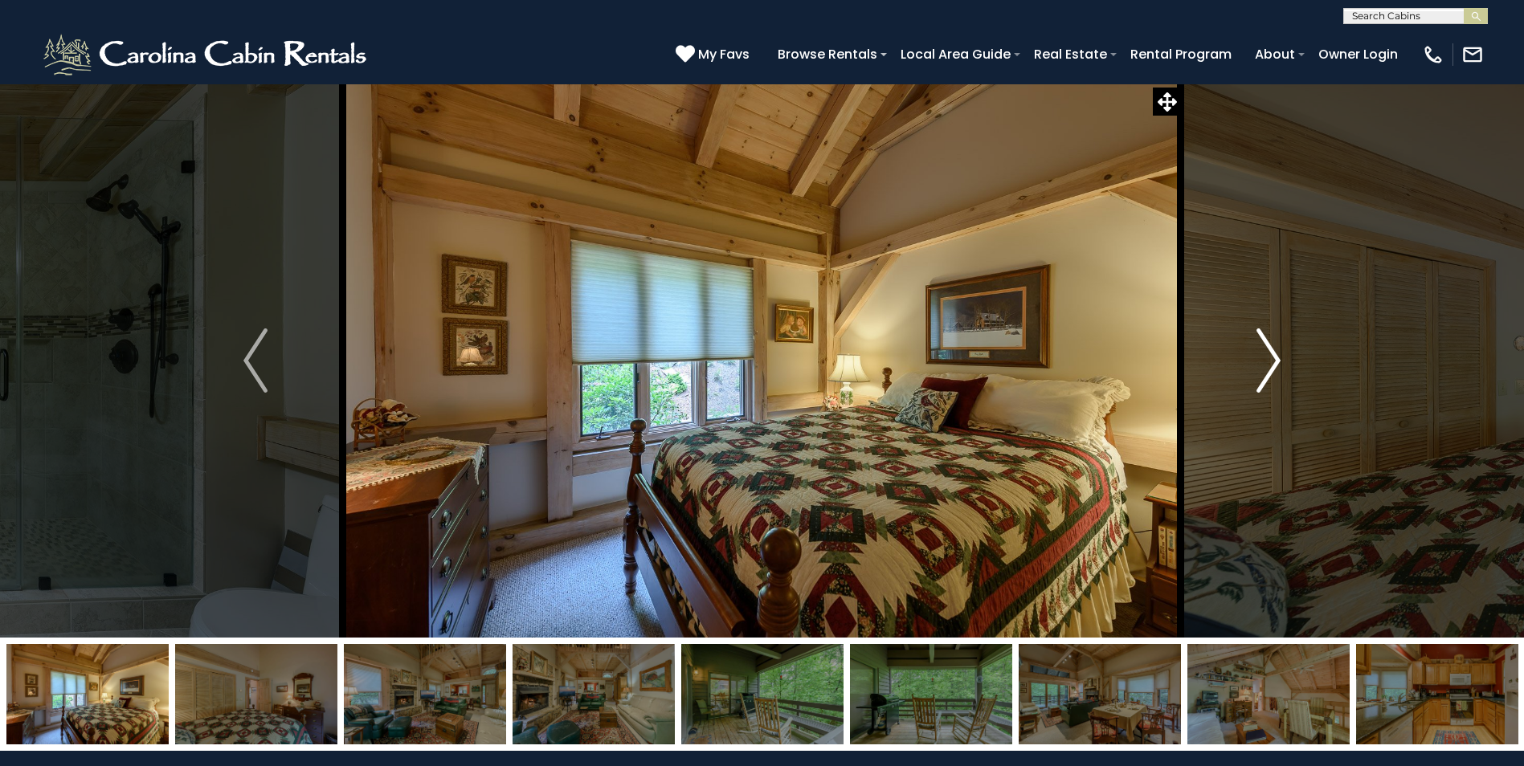
click at [1257, 366] on img "Next" at bounding box center [1269, 361] width 24 height 64
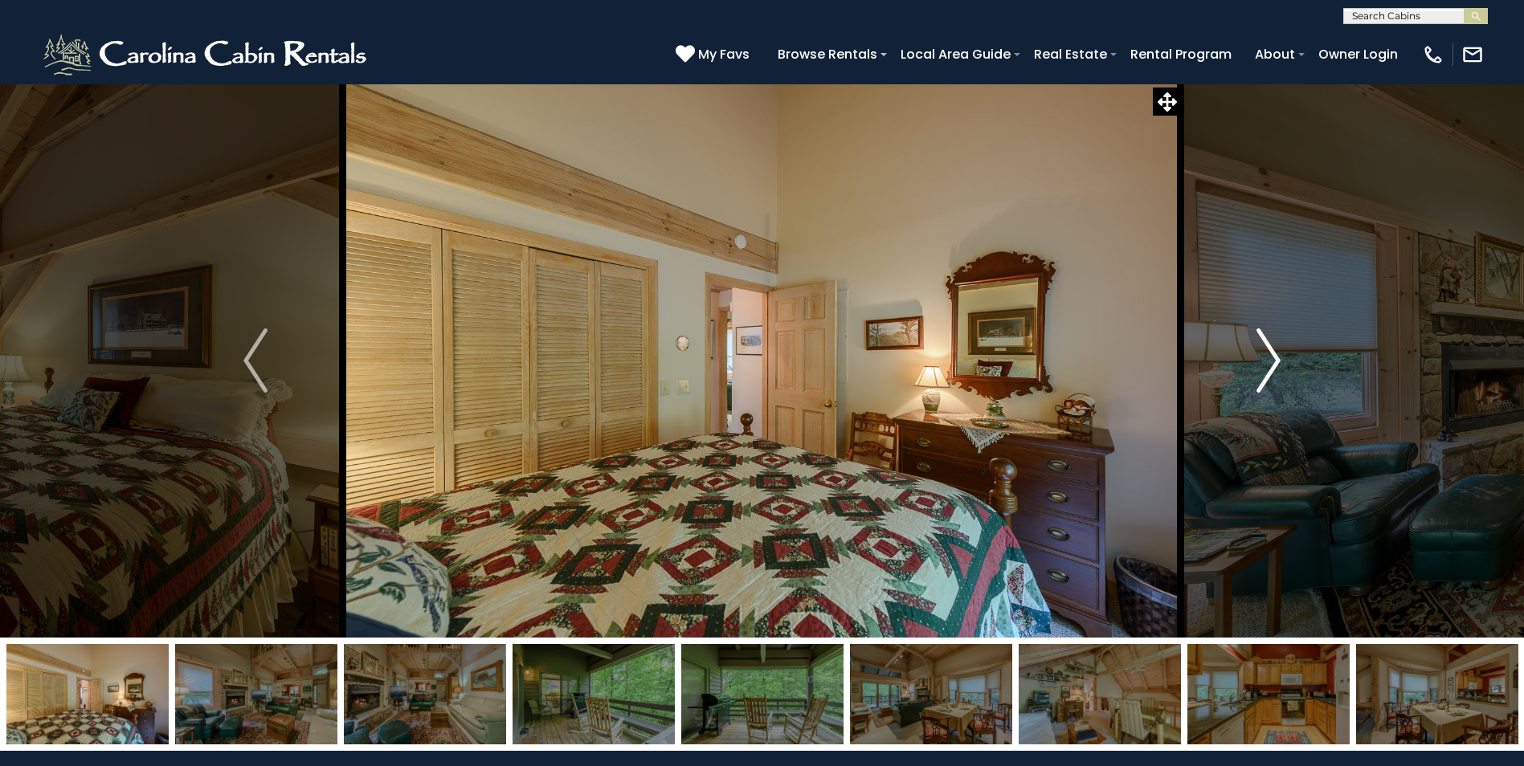
click at [1257, 366] on img "Next" at bounding box center [1269, 361] width 24 height 64
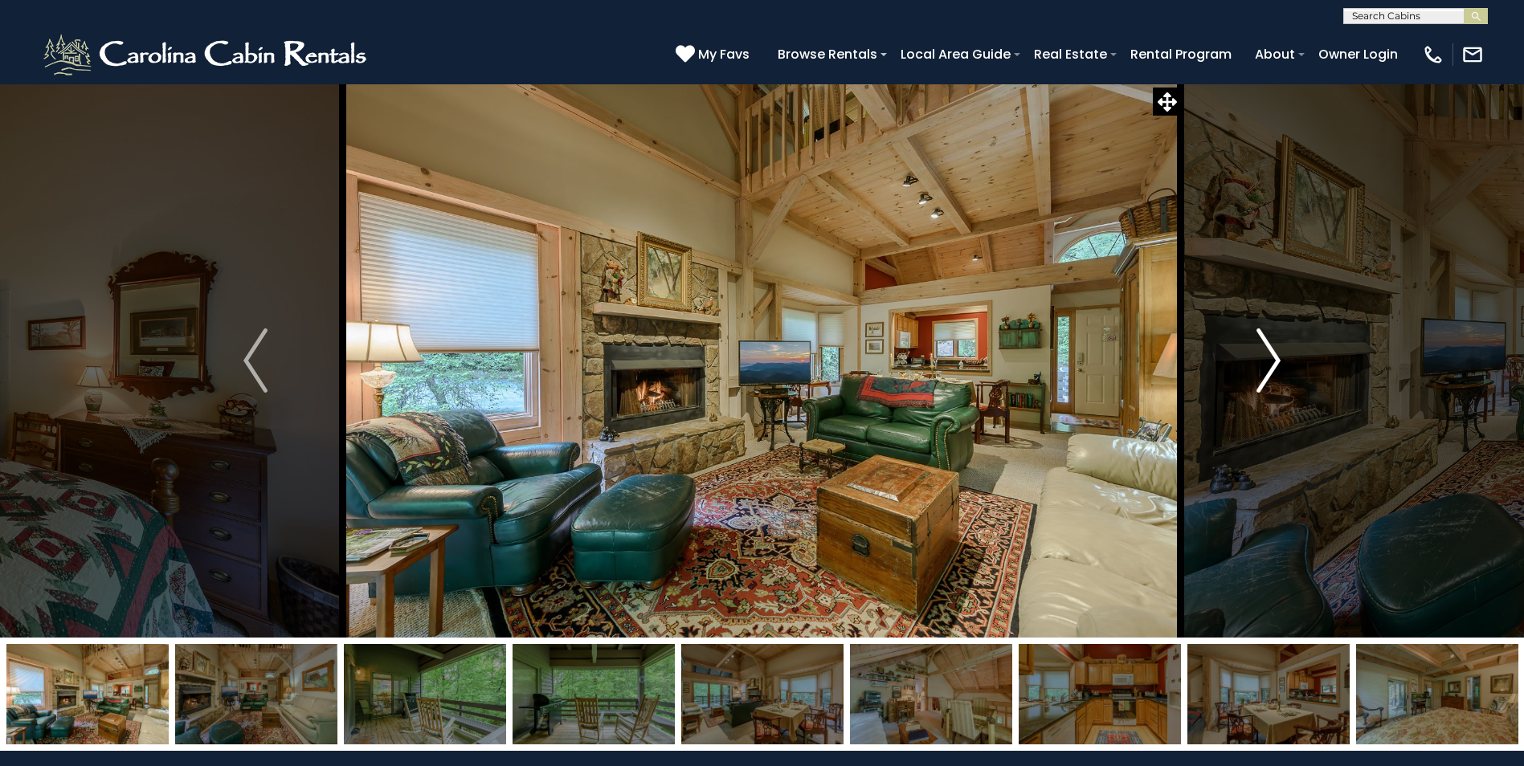
click at [1257, 366] on img "Next" at bounding box center [1269, 361] width 24 height 64
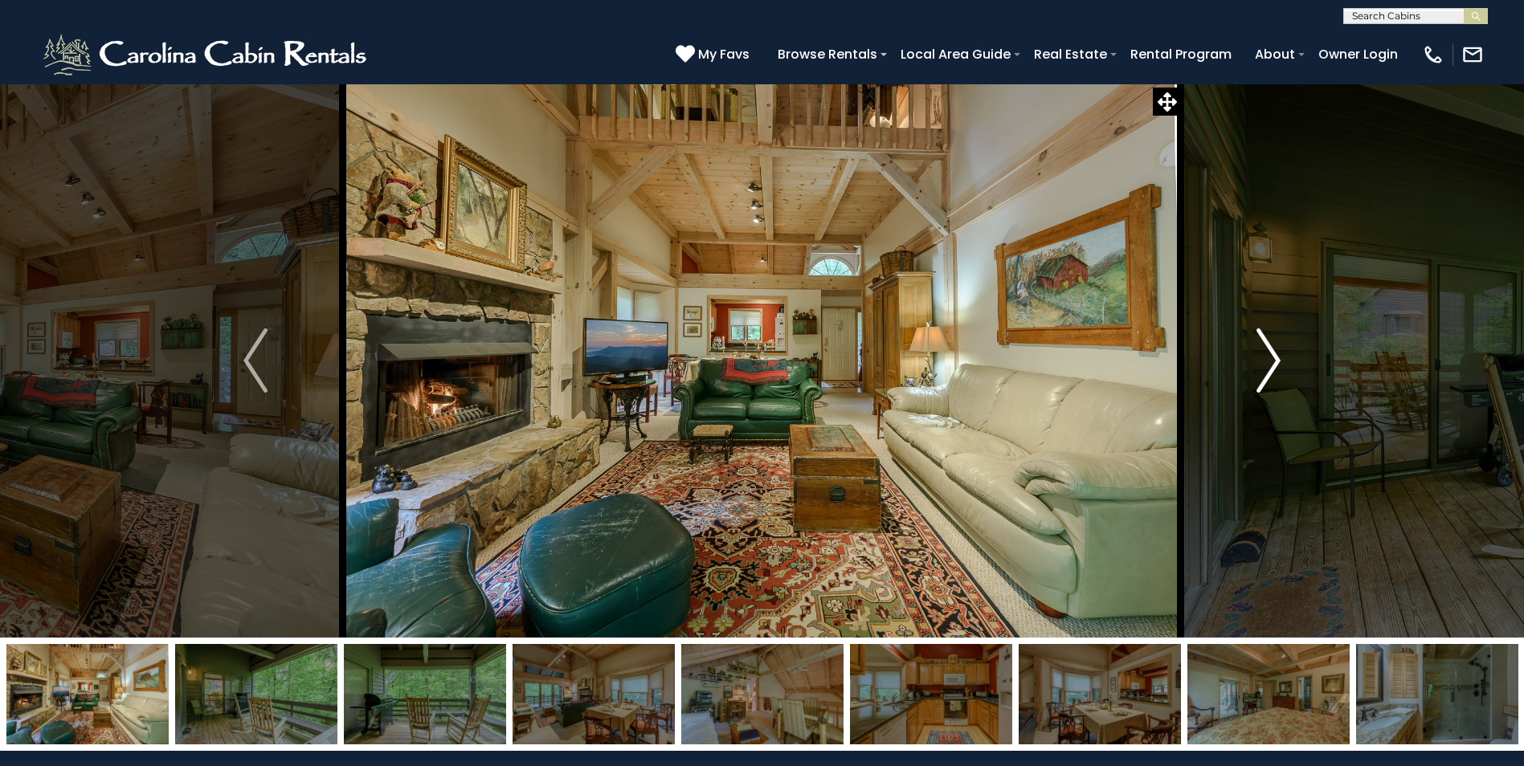
click at [1257, 366] on img "Next" at bounding box center [1269, 361] width 24 height 64
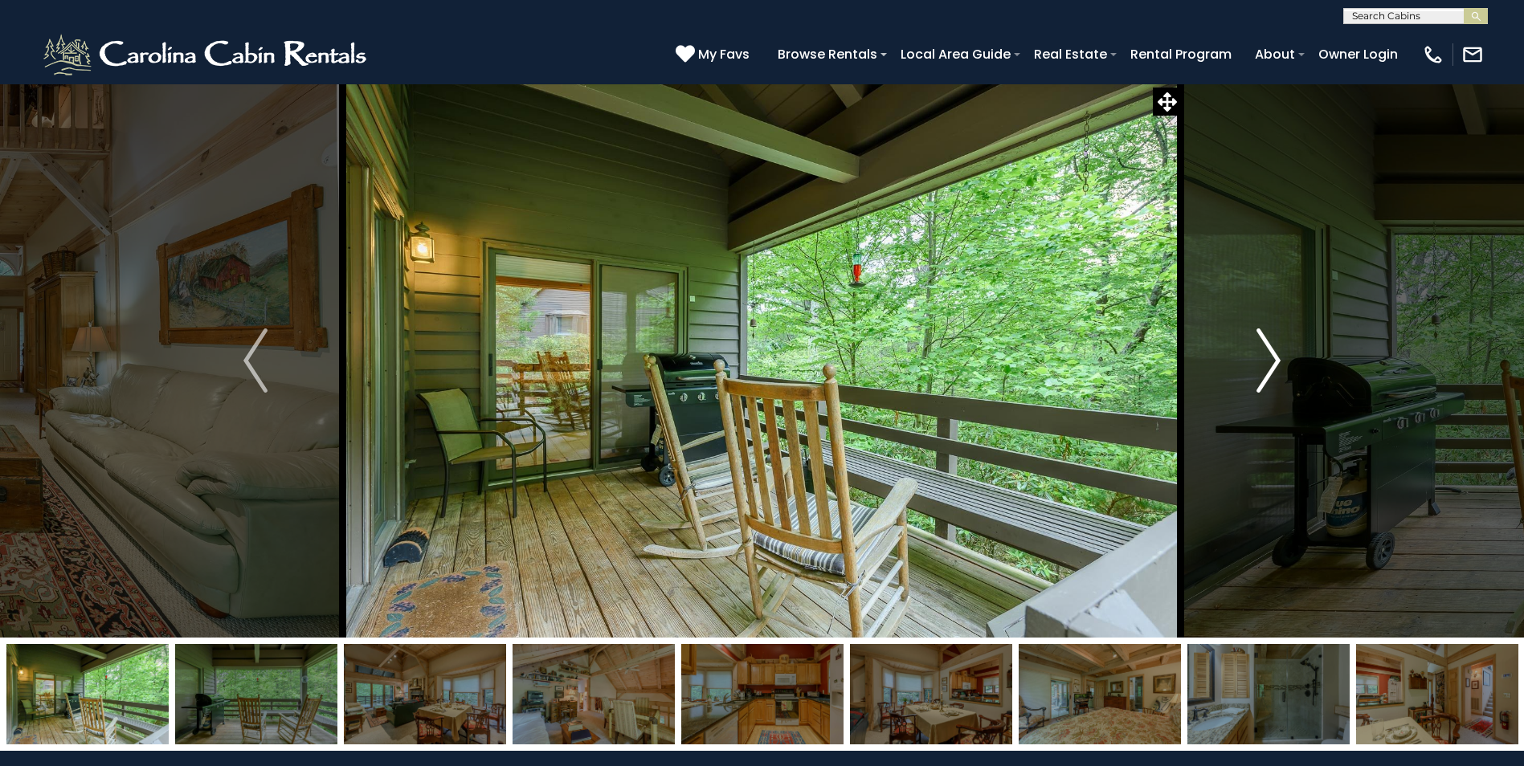
click at [1257, 366] on img "Next" at bounding box center [1269, 361] width 24 height 64
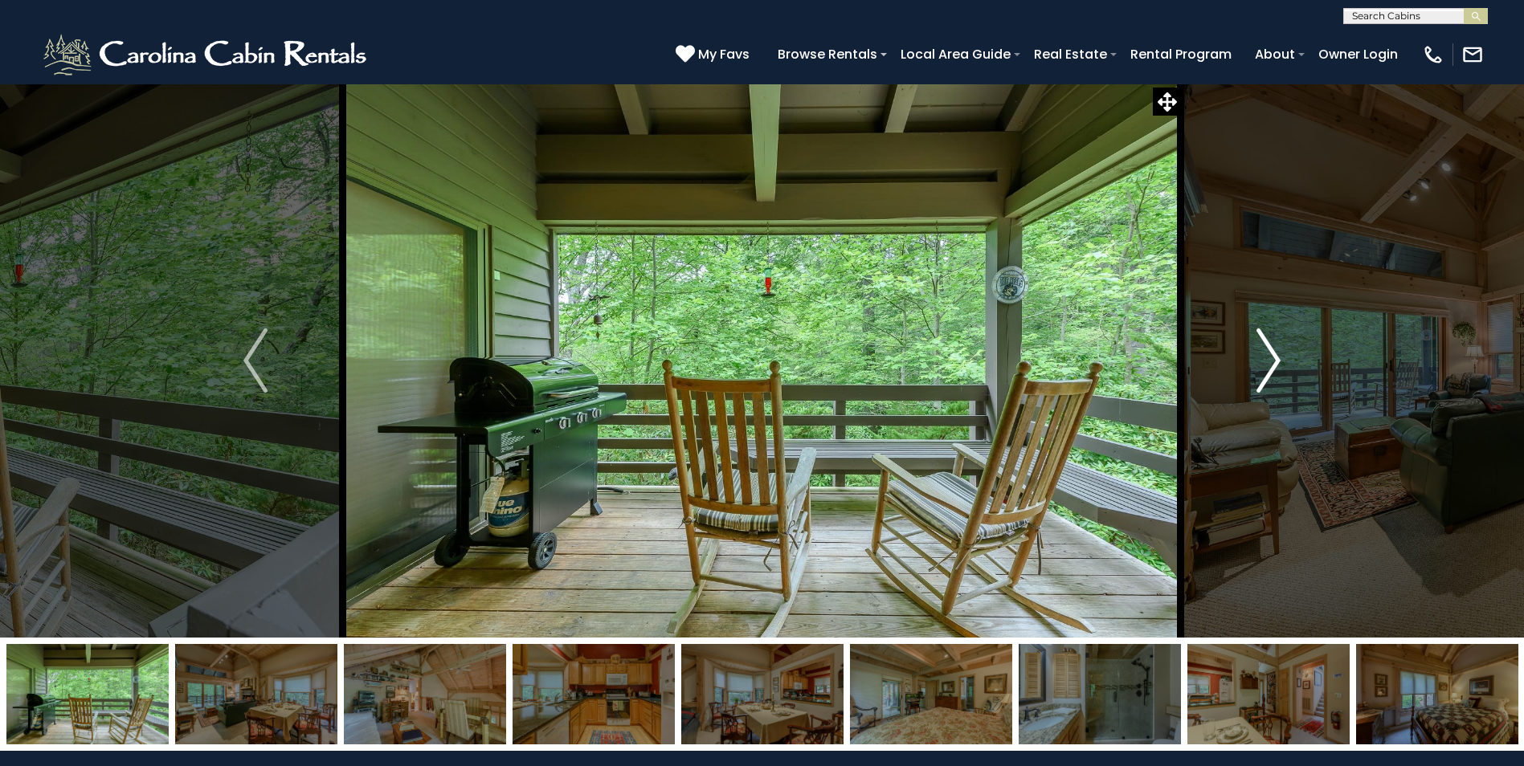
click at [1257, 366] on img "Next" at bounding box center [1269, 361] width 24 height 64
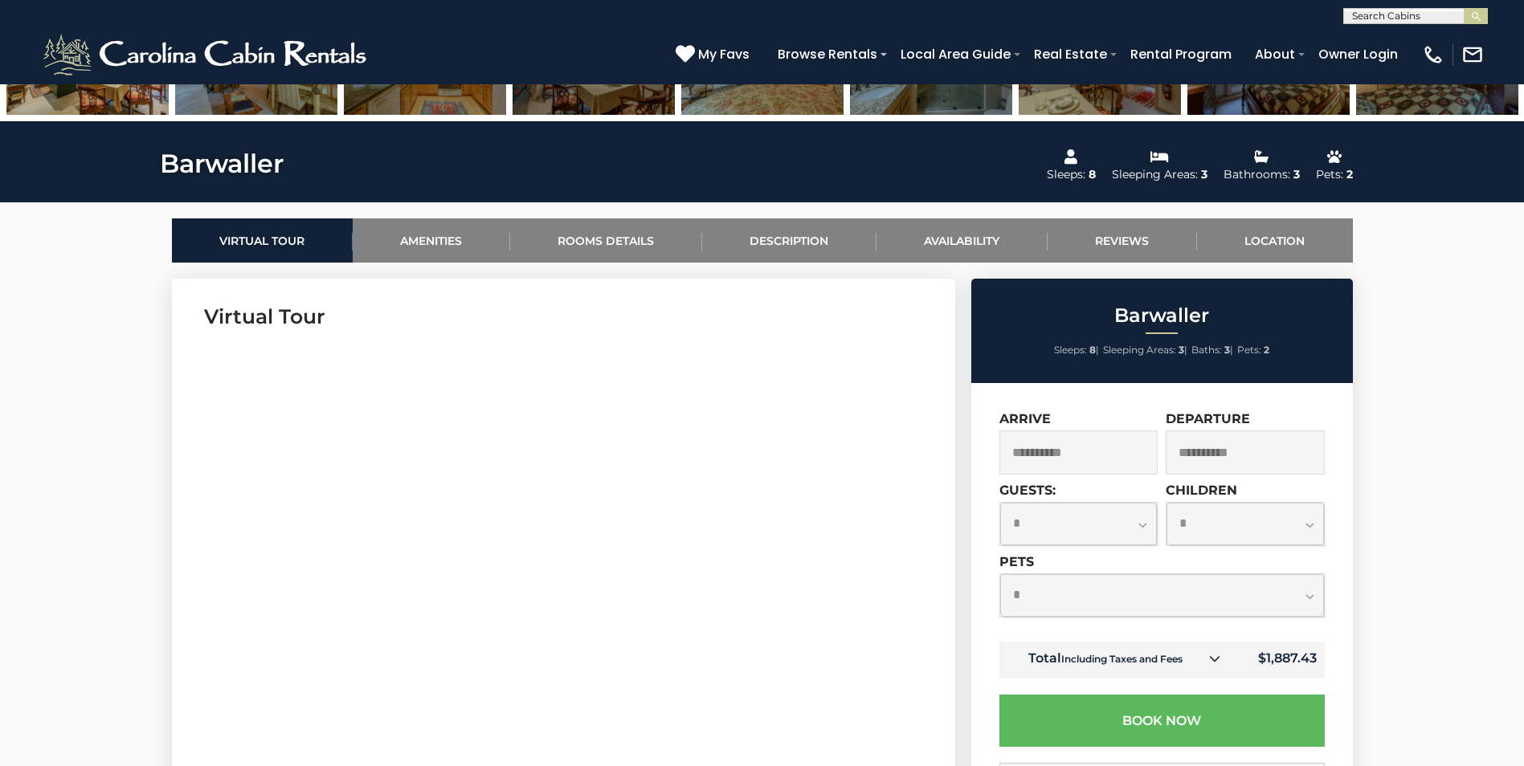
scroll to position [723, 0]
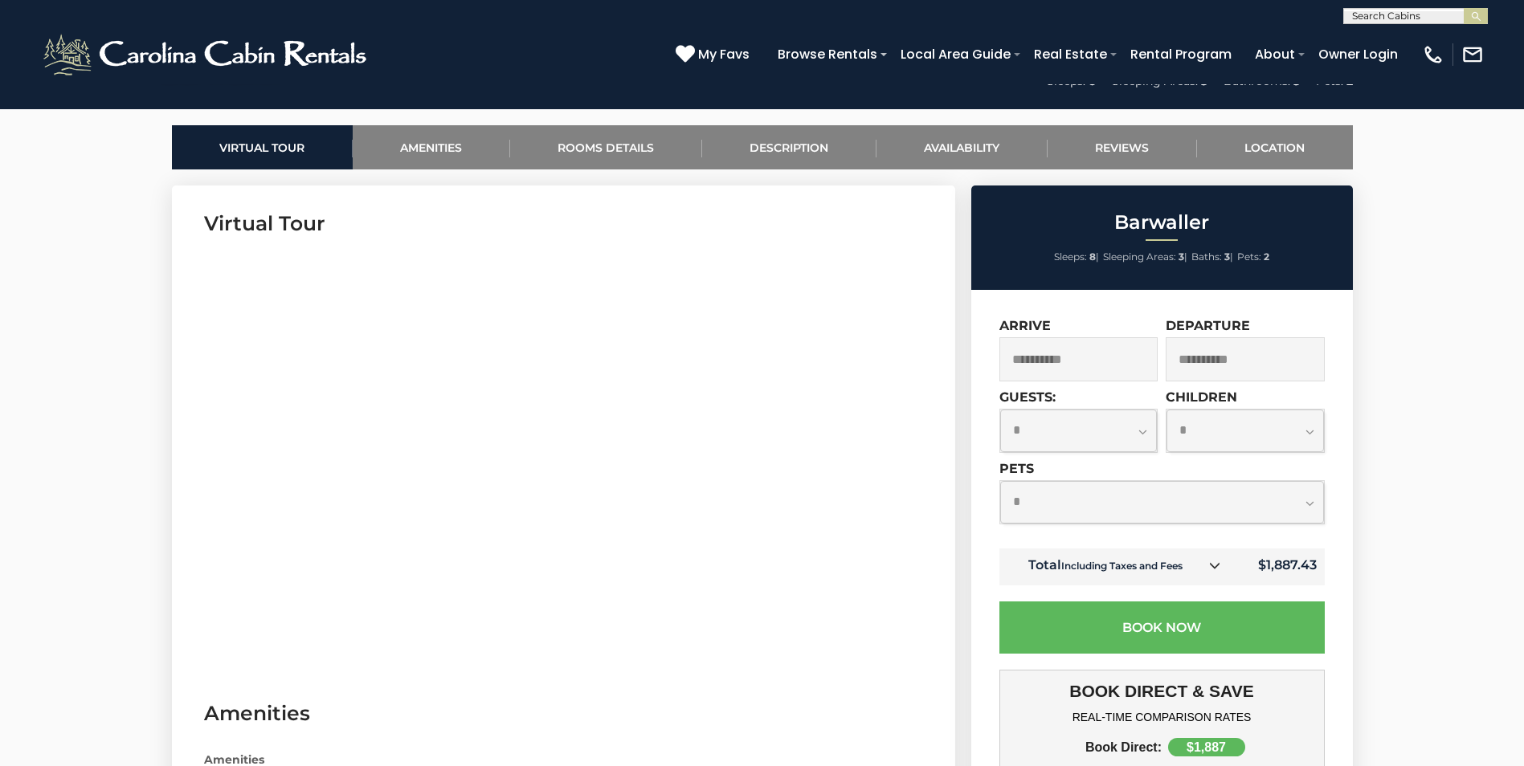
click at [1147, 429] on select "**********" at bounding box center [1078, 431] width 157 height 43
select select "*"
click at [1000, 410] on select "**********" at bounding box center [1078, 431] width 157 height 43
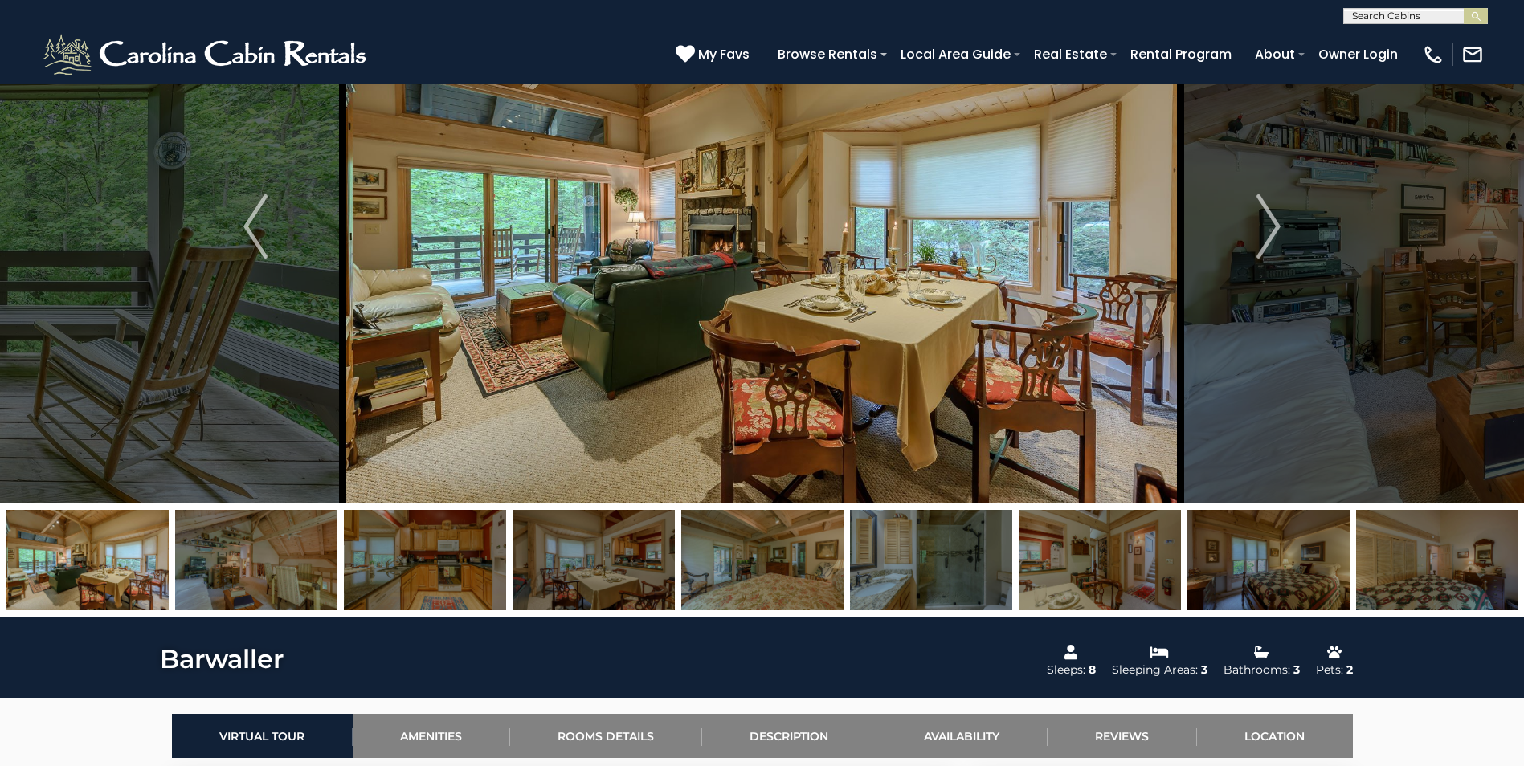
scroll to position [0, 0]
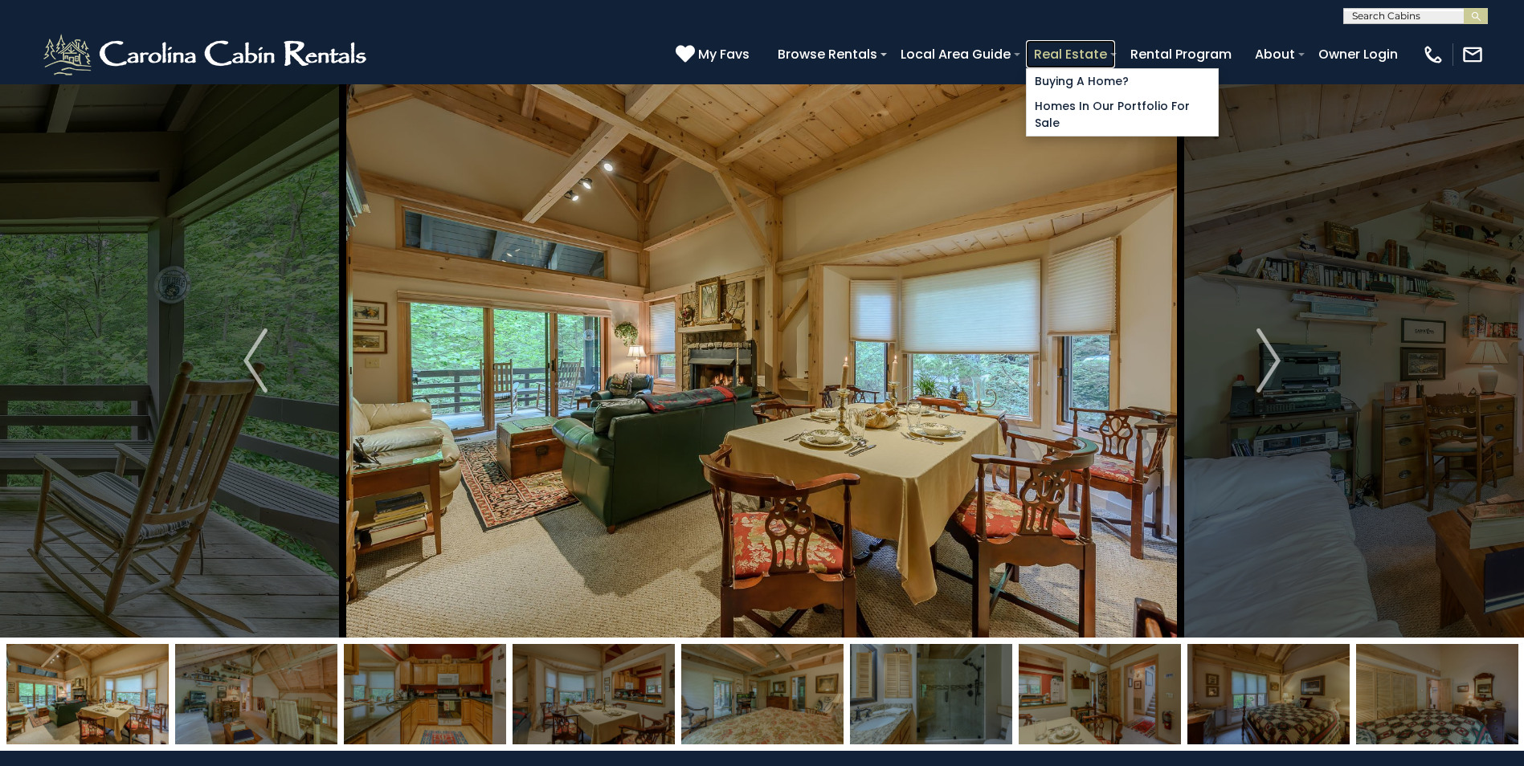
click at [1062, 58] on link "Real Estate" at bounding box center [1070, 54] width 89 height 28
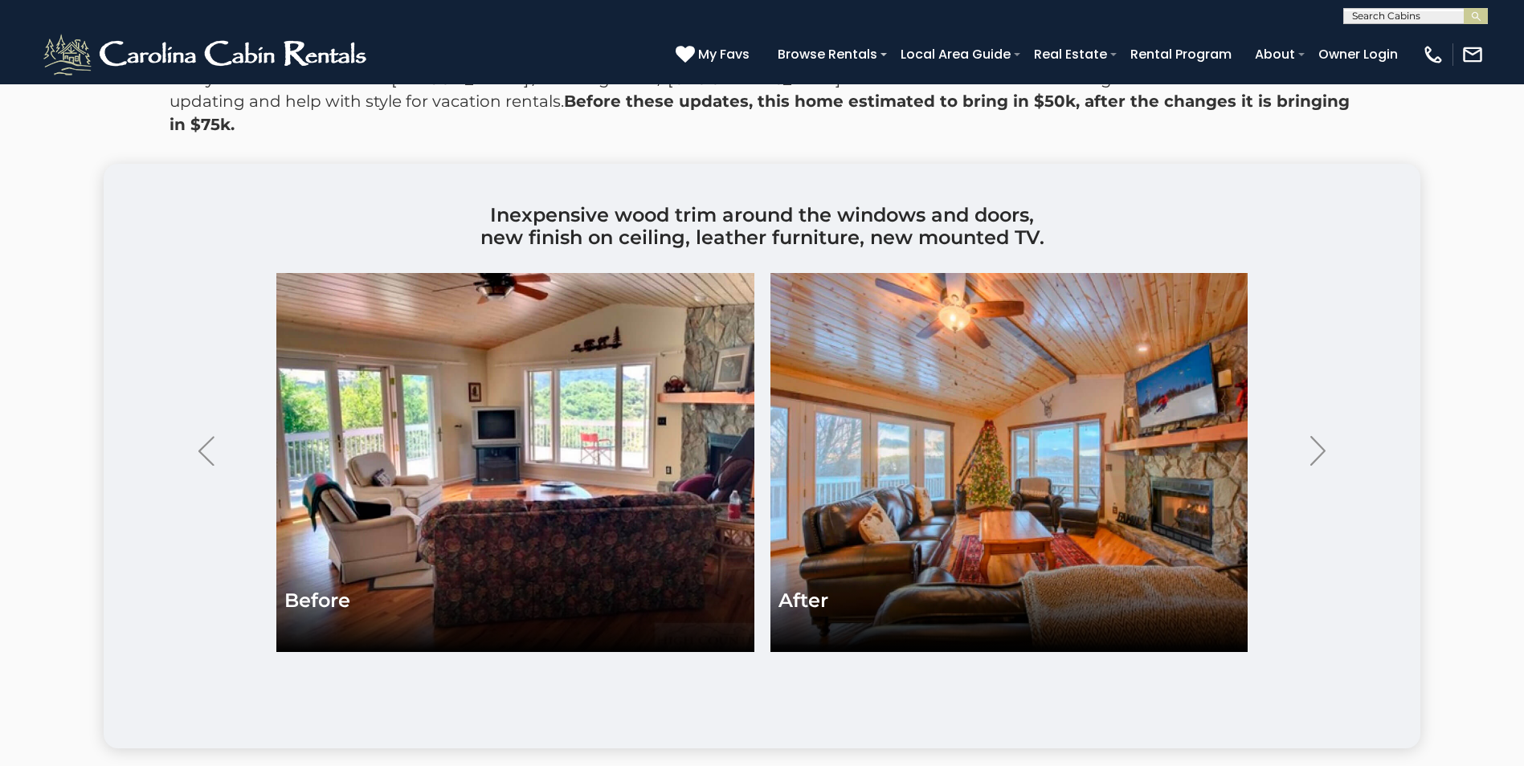
scroll to position [3374, 0]
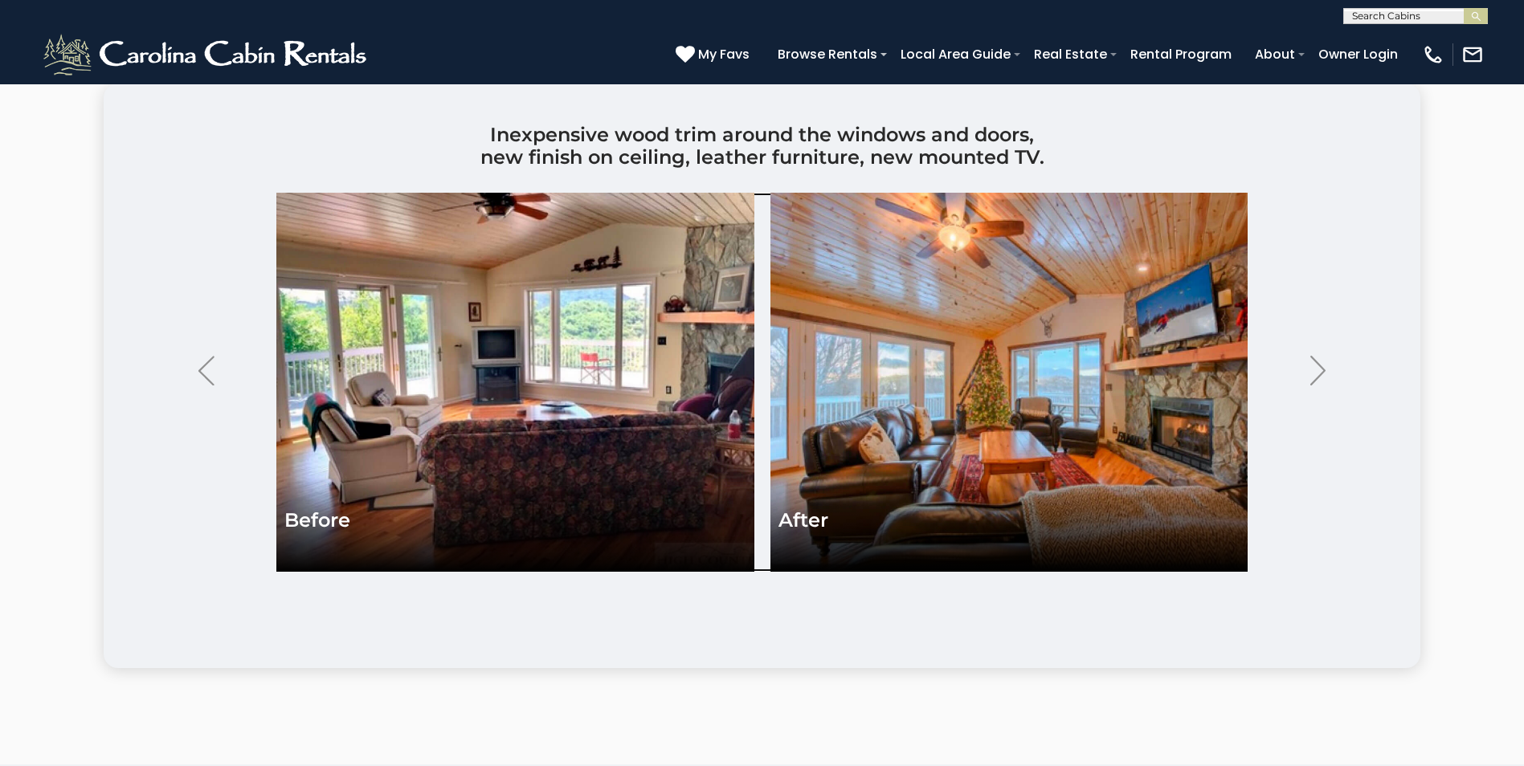
click at [1002, 415] on img at bounding box center [1009, 382] width 478 height 379
click at [1323, 386] on img "Next" at bounding box center [1318, 371] width 16 height 30
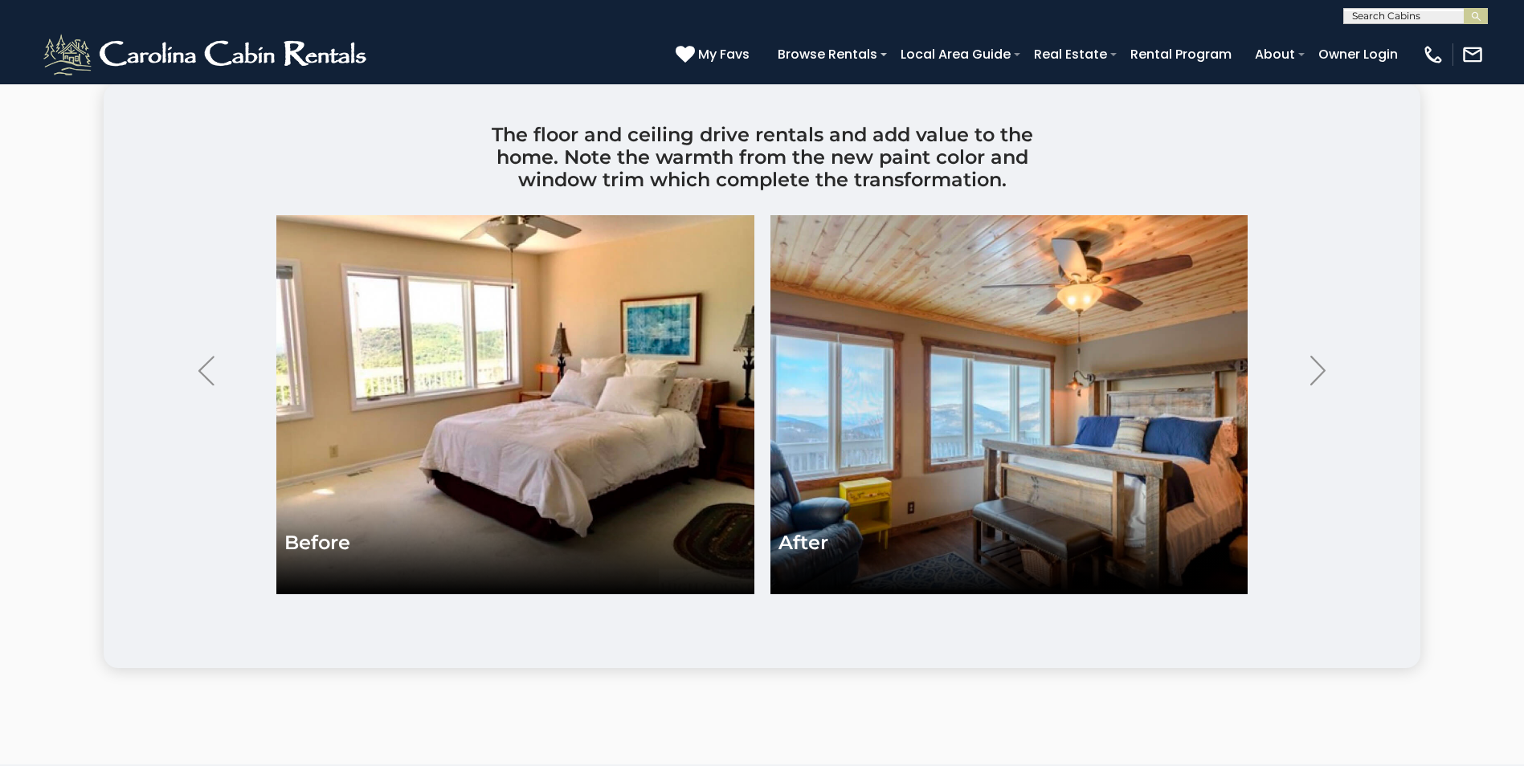
click at [1326, 401] on button "Next" at bounding box center [1318, 370] width 52 height 72
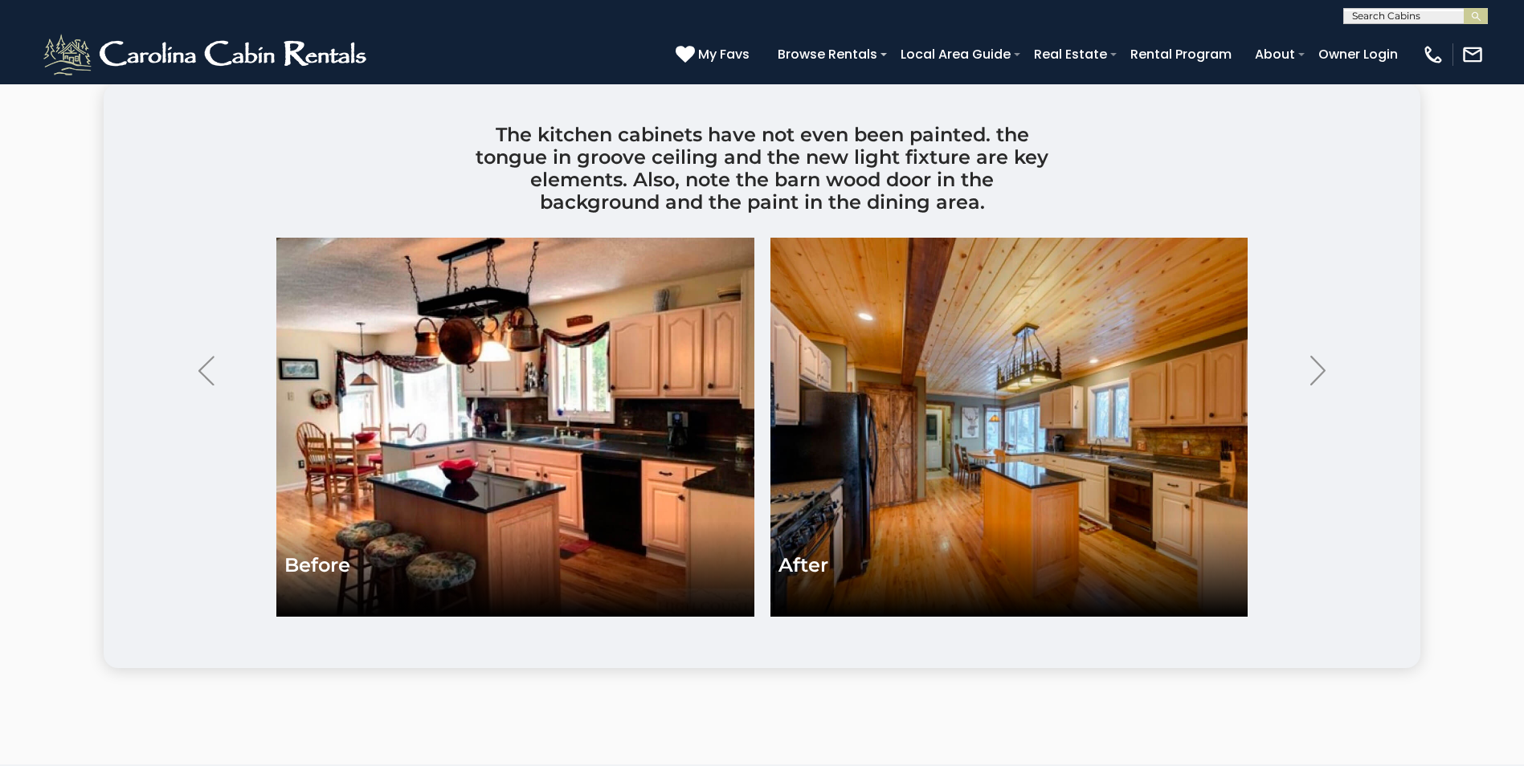
click at [1343, 402] on button "Next" at bounding box center [1318, 370] width 52 height 72
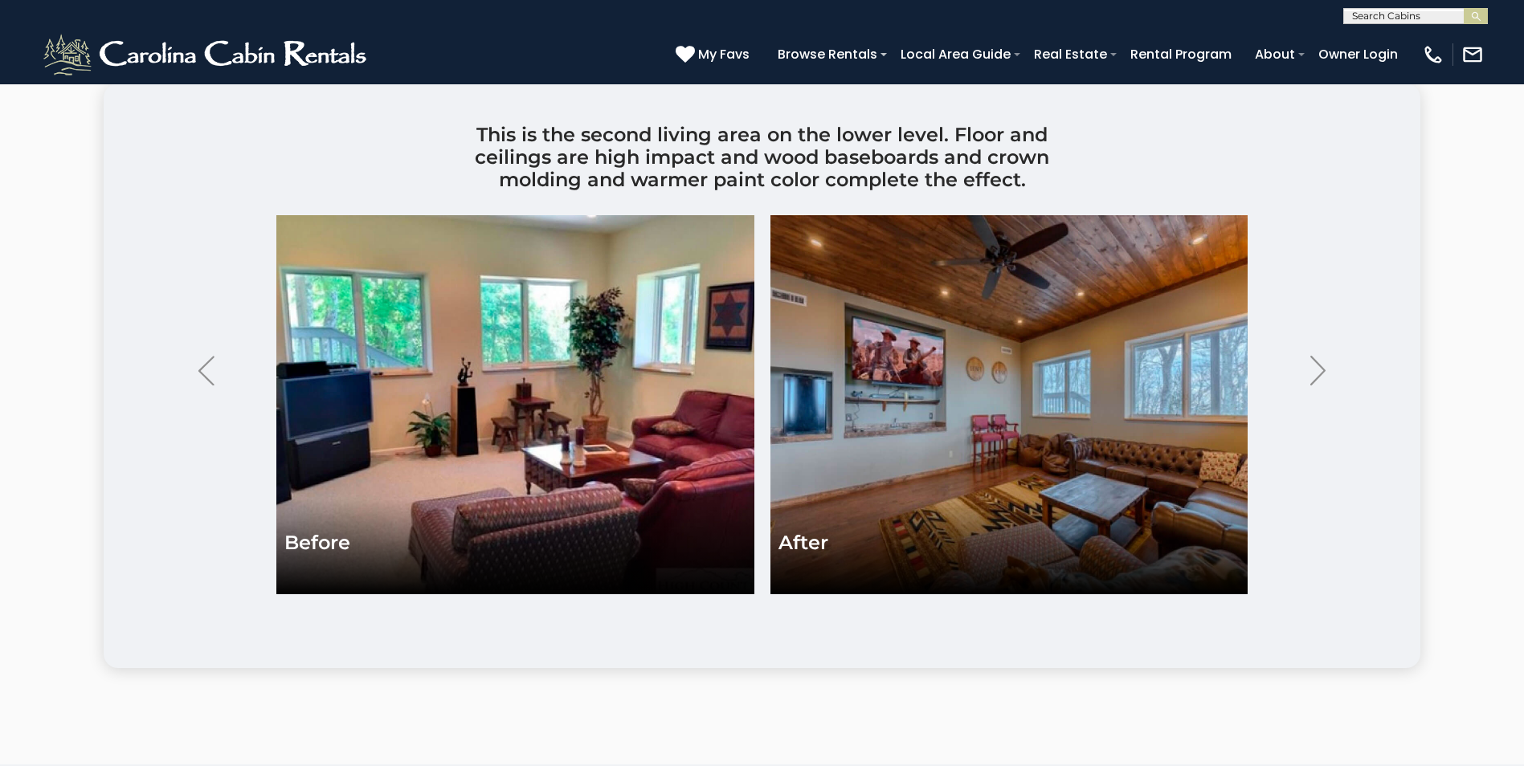
click at [1319, 386] on img "Next" at bounding box center [1318, 371] width 16 height 30
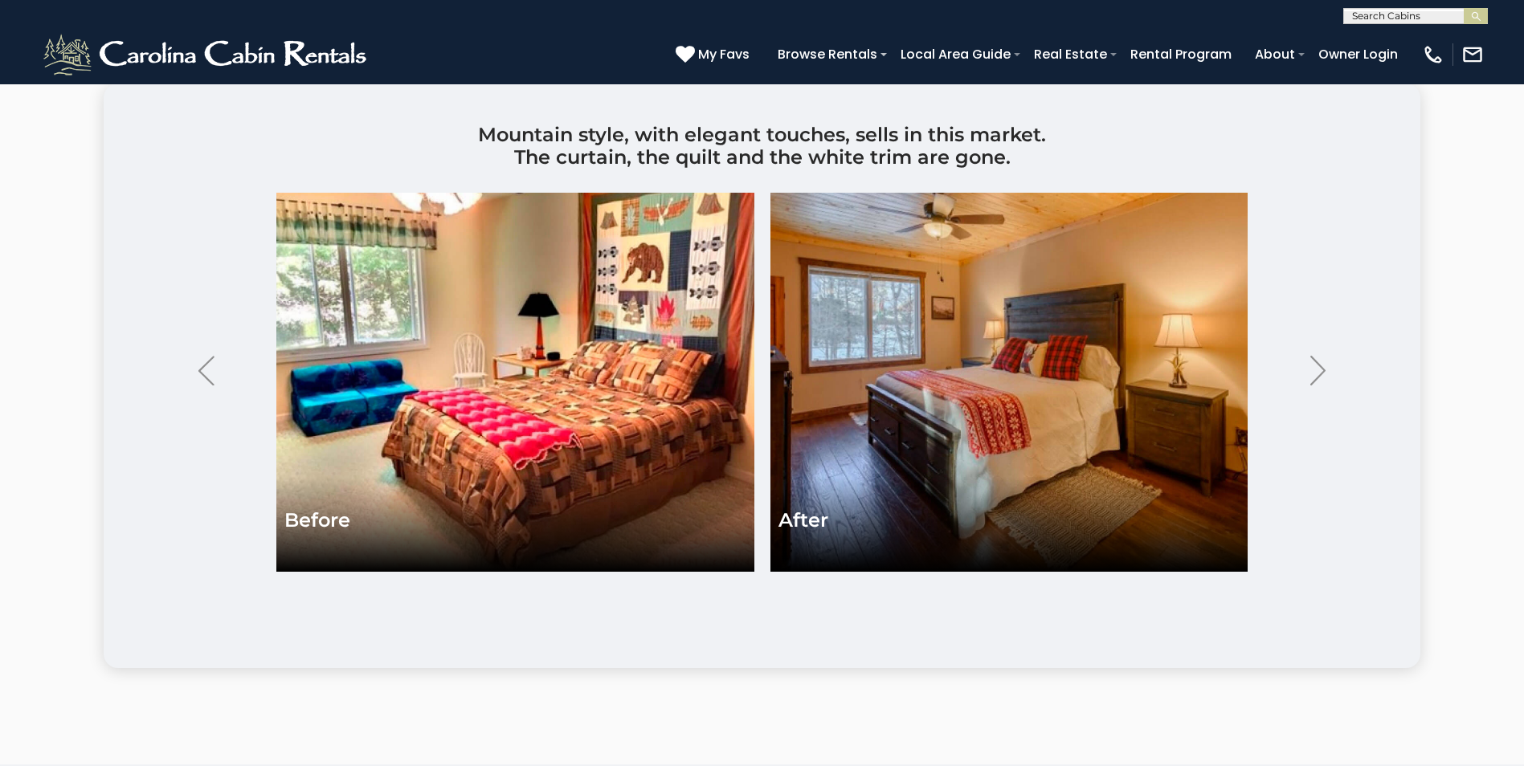
click at [1319, 386] on img "Next" at bounding box center [1318, 371] width 16 height 30
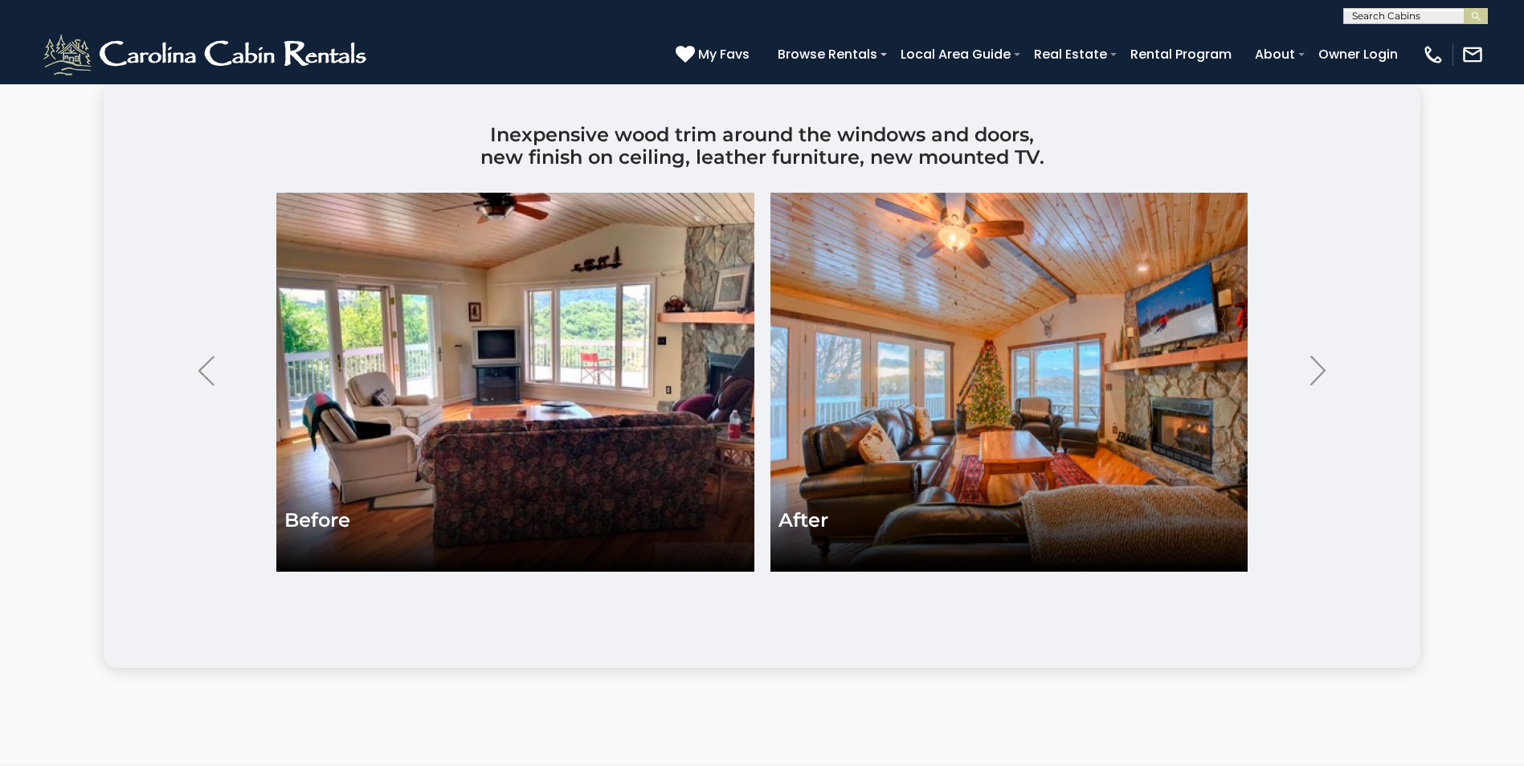
click at [1319, 386] on img "Next" at bounding box center [1318, 371] width 16 height 30
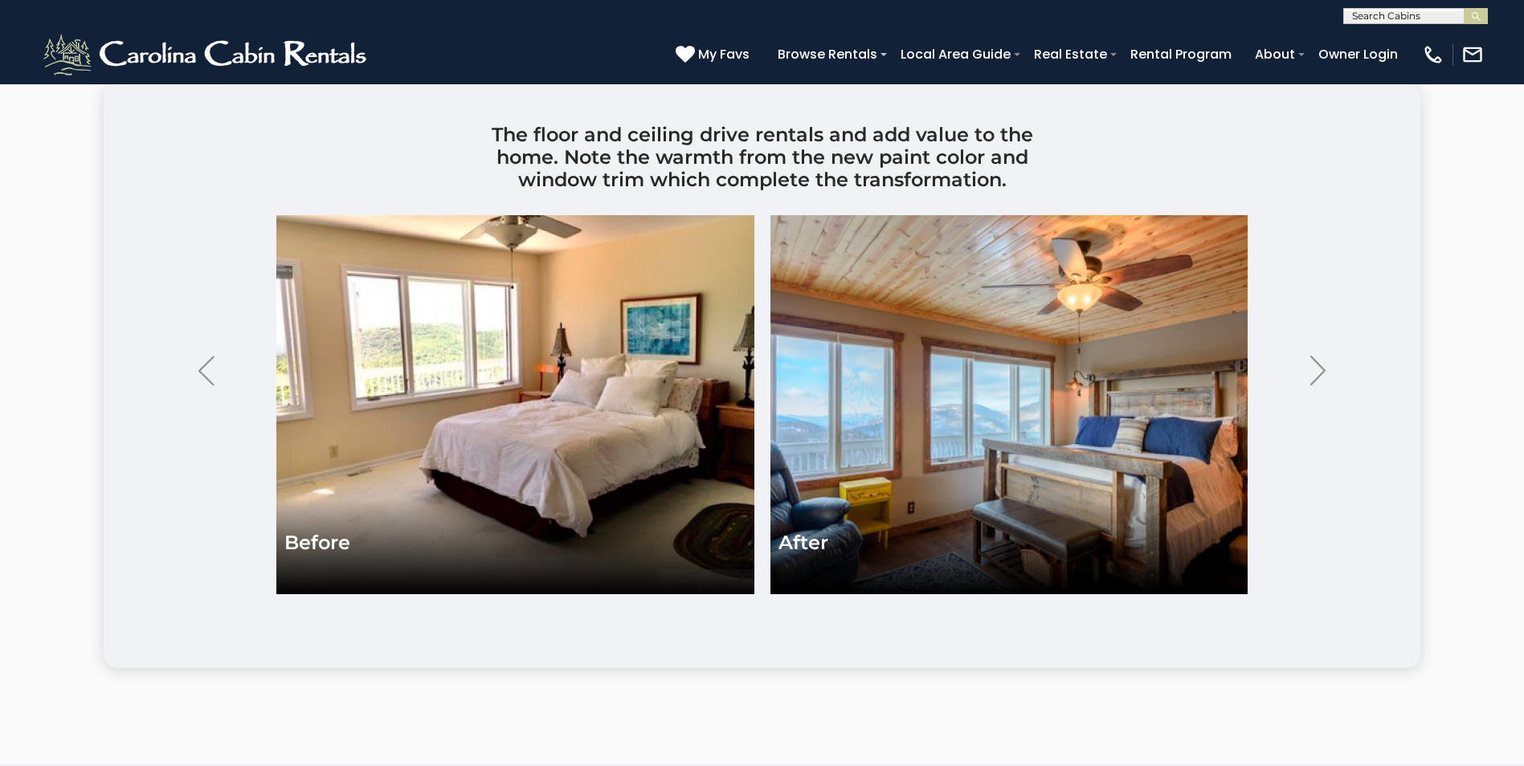
click at [1319, 386] on img "Next" at bounding box center [1318, 371] width 16 height 30
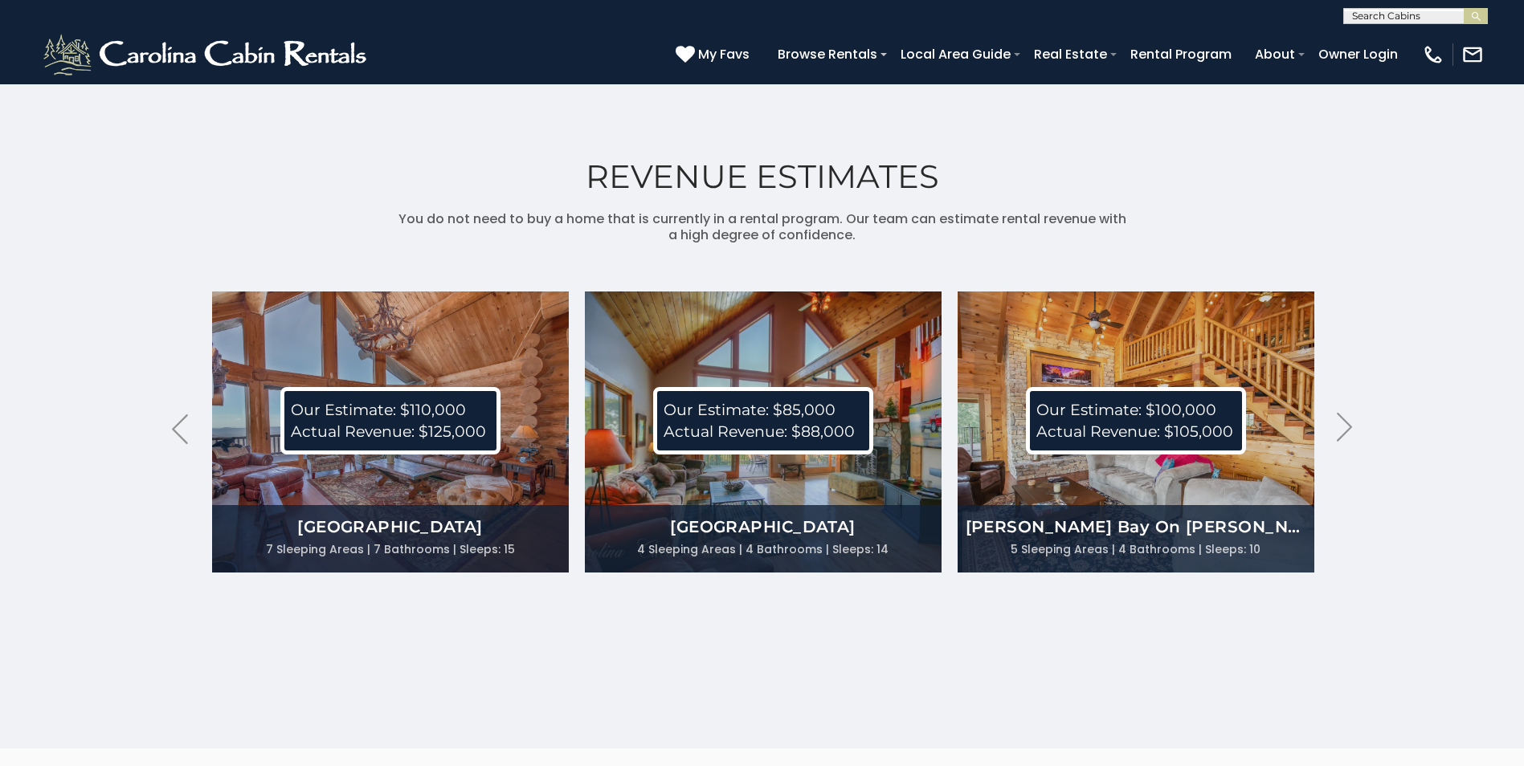
scroll to position [4098, 0]
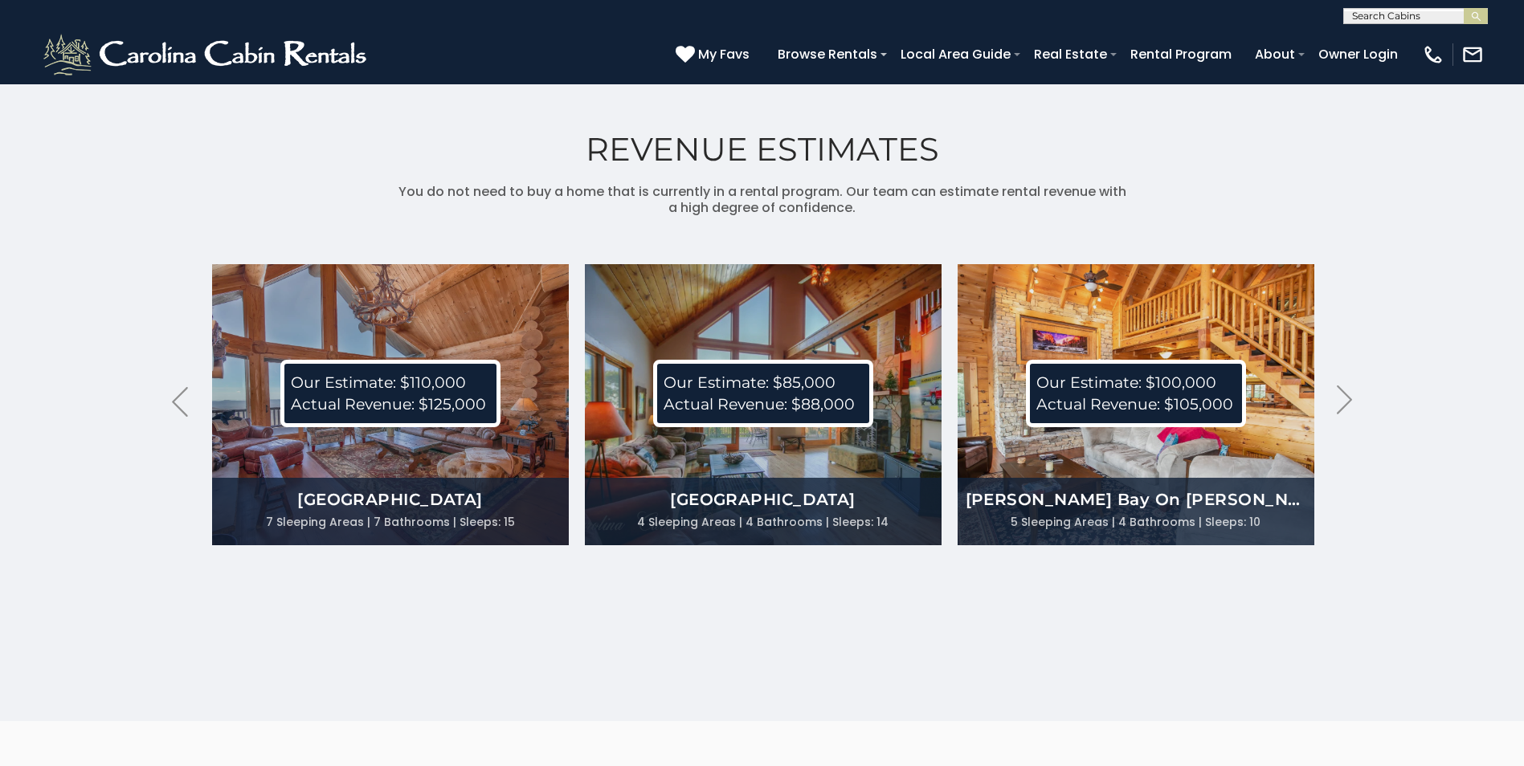
click at [1073, 413] on p "Our Estimate: $100,000 Actual Revenue: $105,000" at bounding box center [1136, 393] width 220 height 67
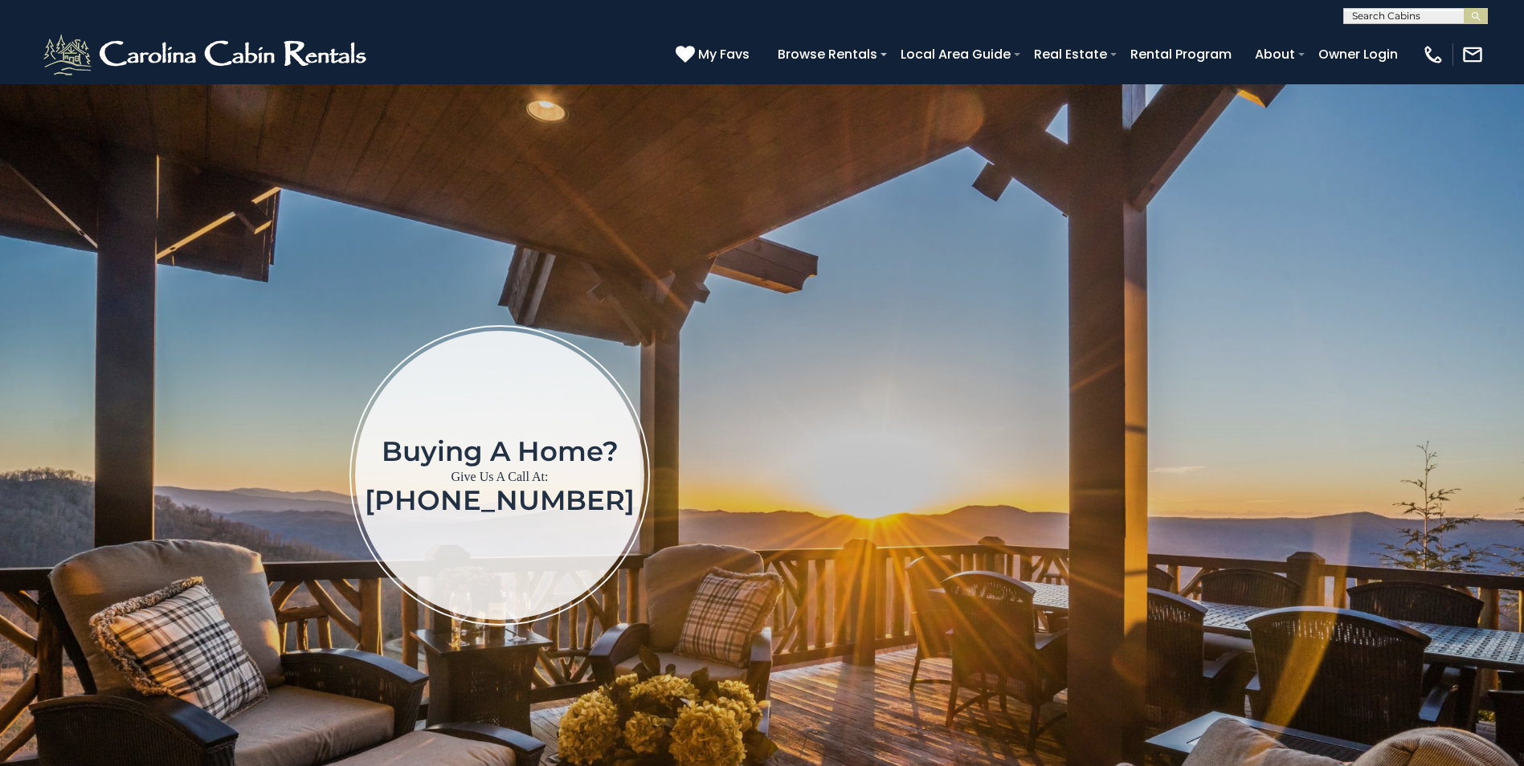
scroll to position [4098, 0]
